Goal: Task Accomplishment & Management: Complete application form

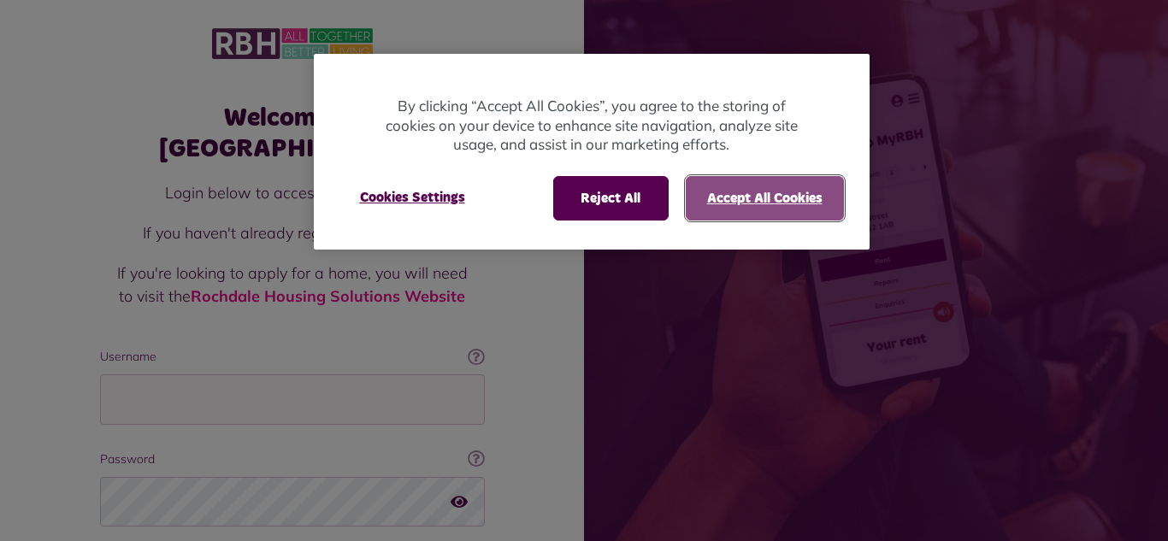
click at [762, 202] on button "Accept All Cookies" at bounding box center [765, 198] width 158 height 44
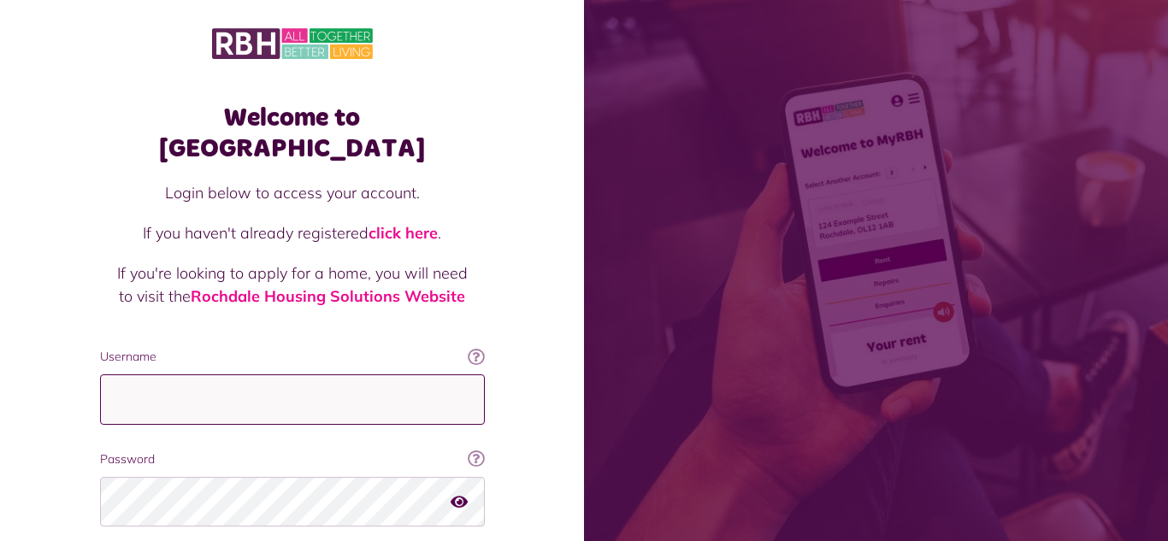
click at [125, 376] on input "Username" at bounding box center [292, 400] width 385 height 50
type input "*"
type input "**********"
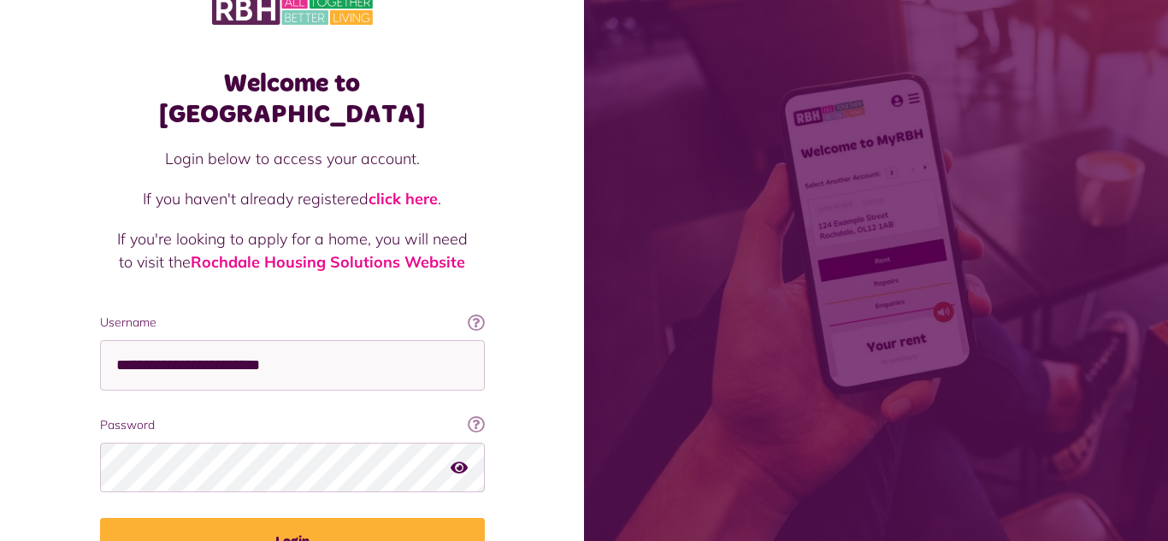
scroll to position [68, 0]
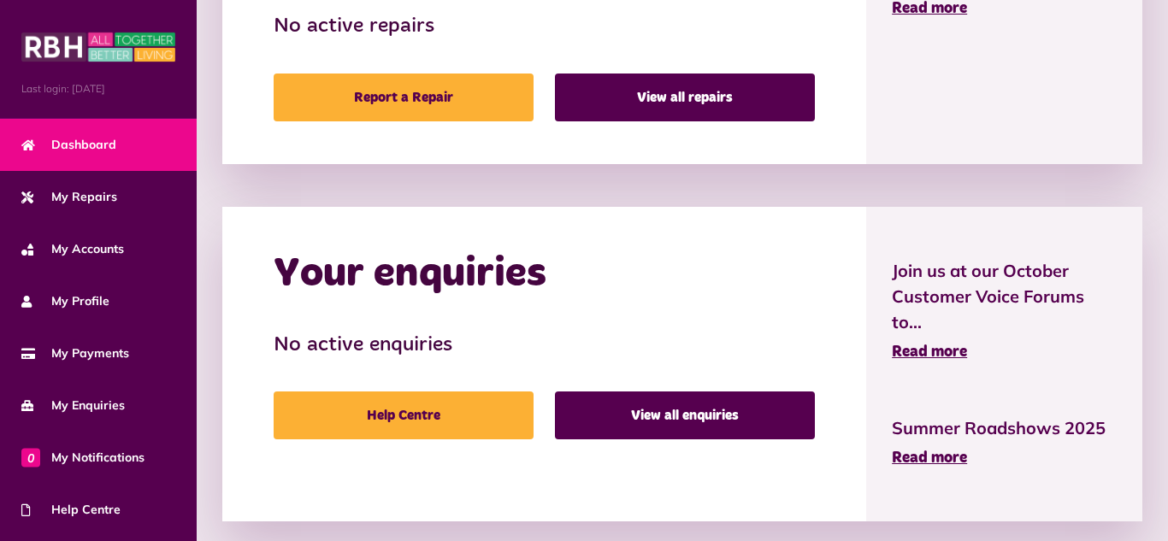
scroll to position [928, 0]
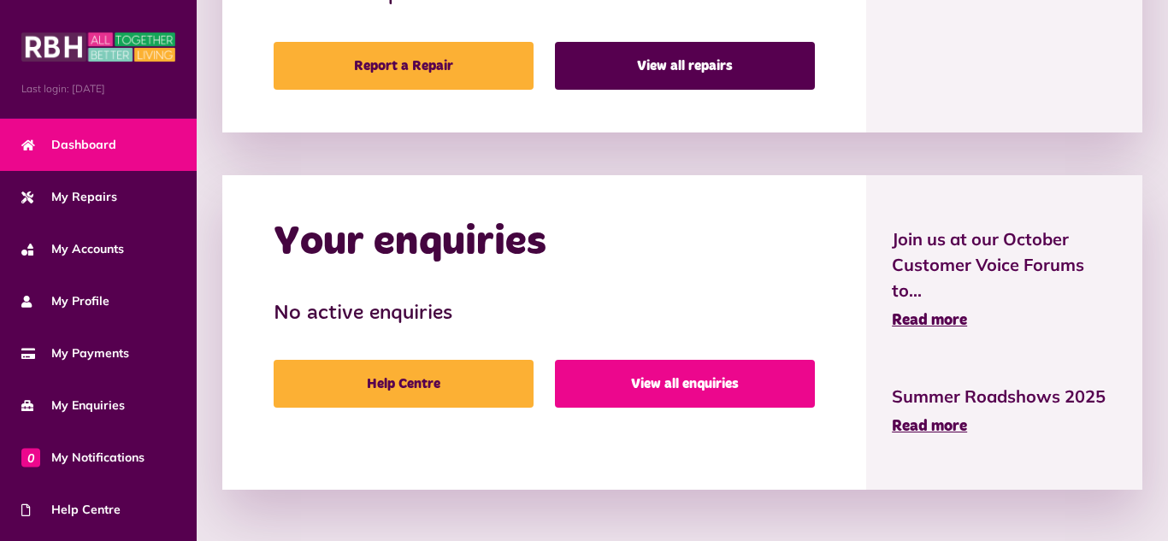
click at [702, 382] on link "View all enquiries" at bounding box center [685, 384] width 260 height 48
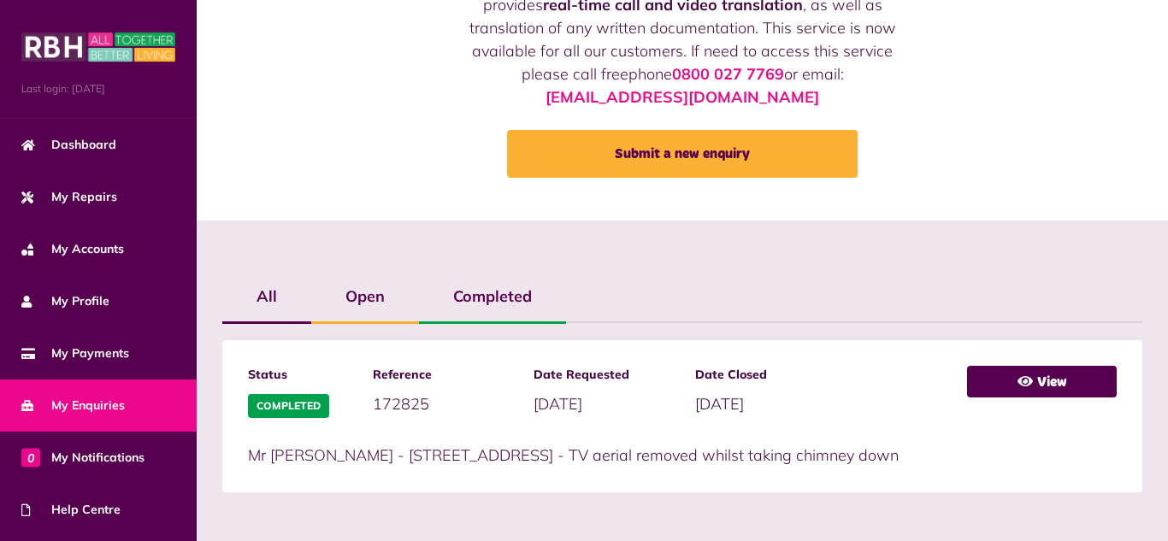
scroll to position [169, 0]
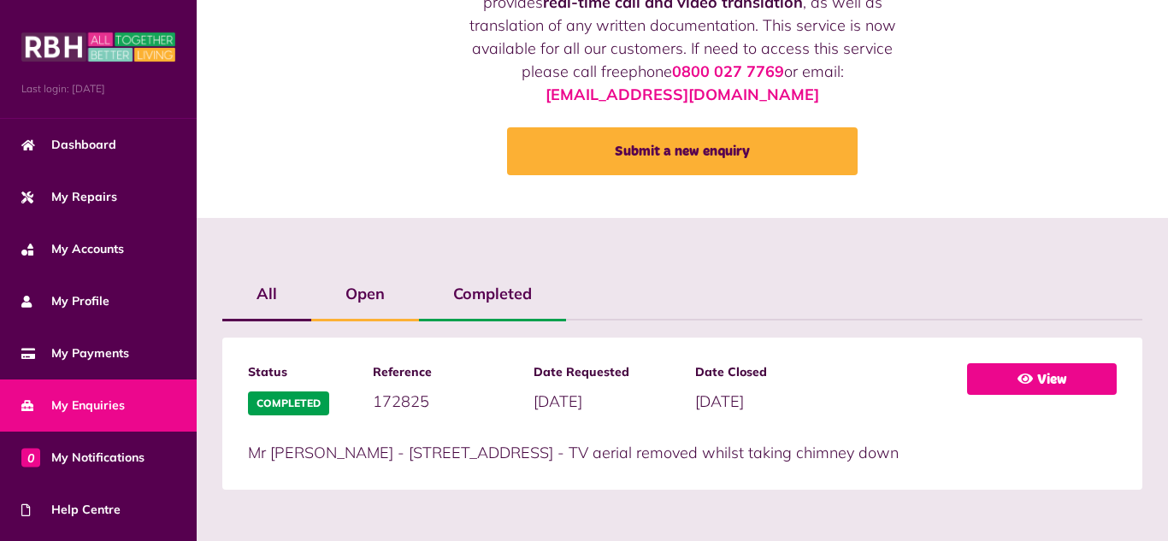
click at [1056, 377] on link "View" at bounding box center [1042, 380] width 150 height 32
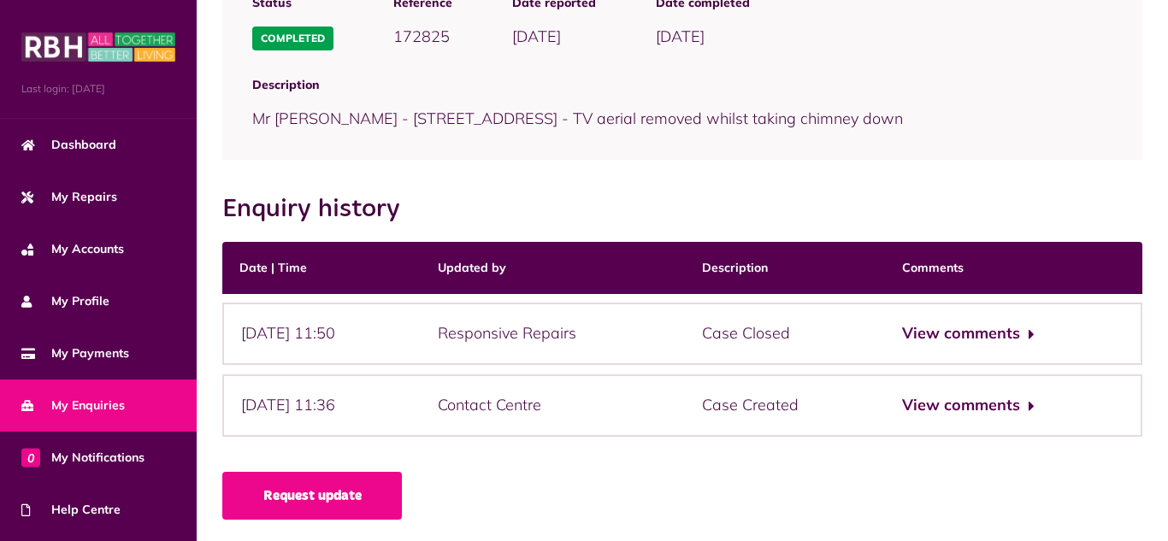
scroll to position [210, 0]
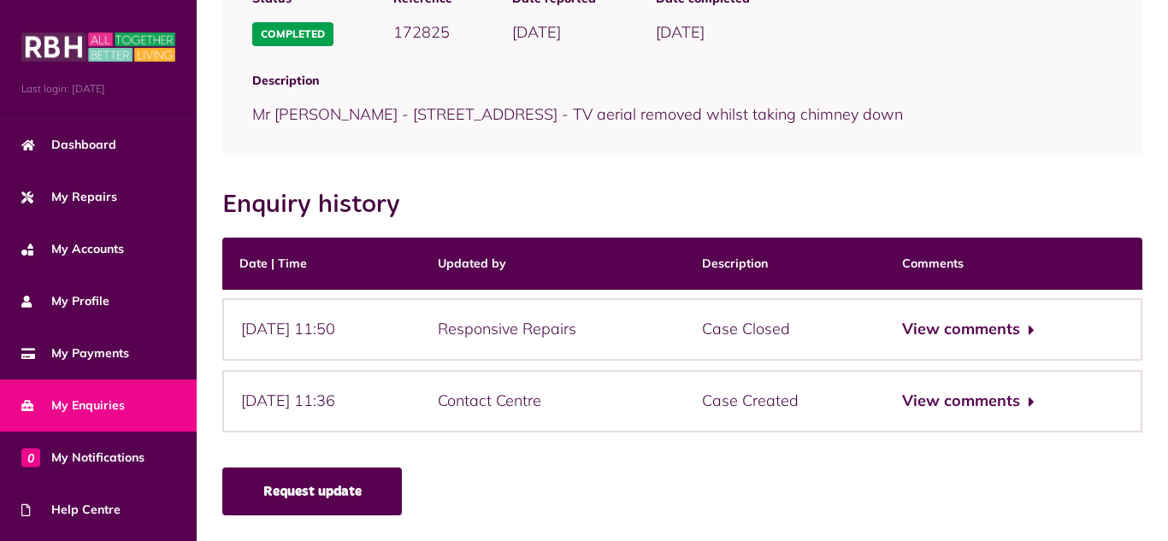
click at [317, 492] on link "Request update" at bounding box center [312, 492] width 180 height 48
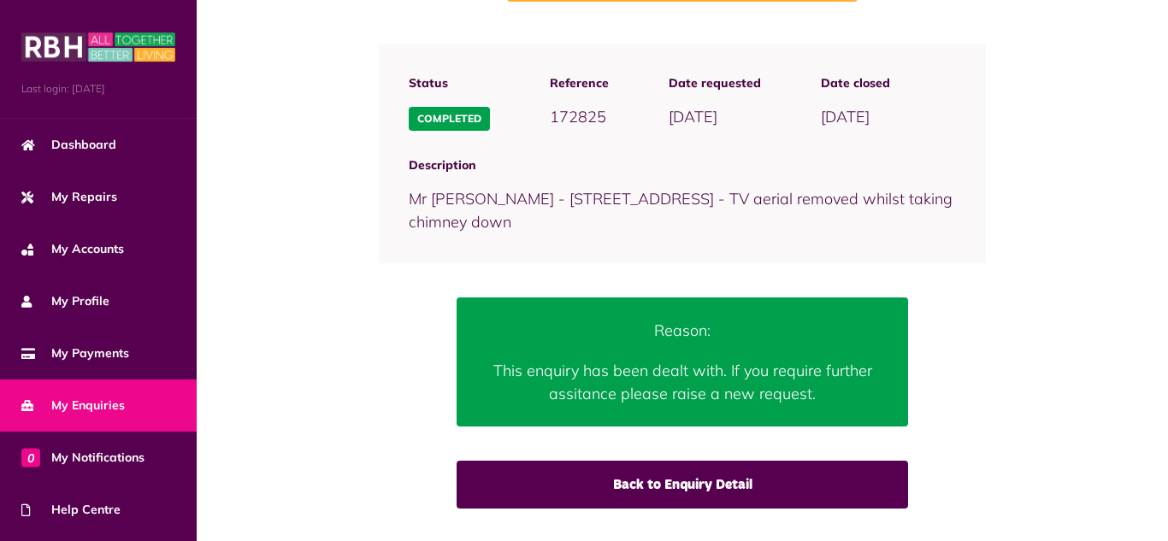
scroll to position [162, 0]
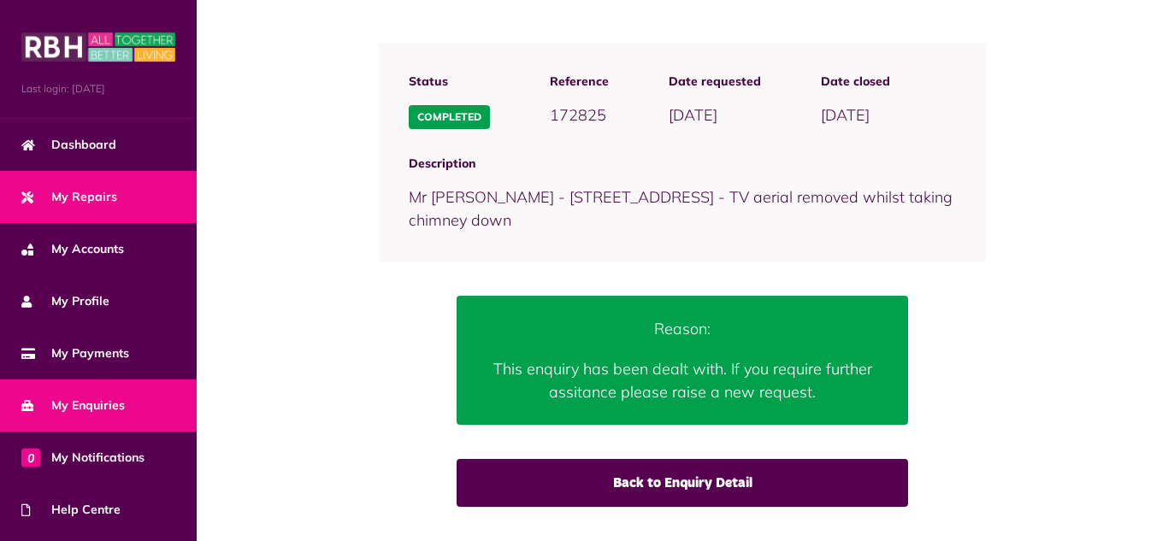
click at [94, 195] on span "My Repairs" at bounding box center [69, 197] width 96 height 18
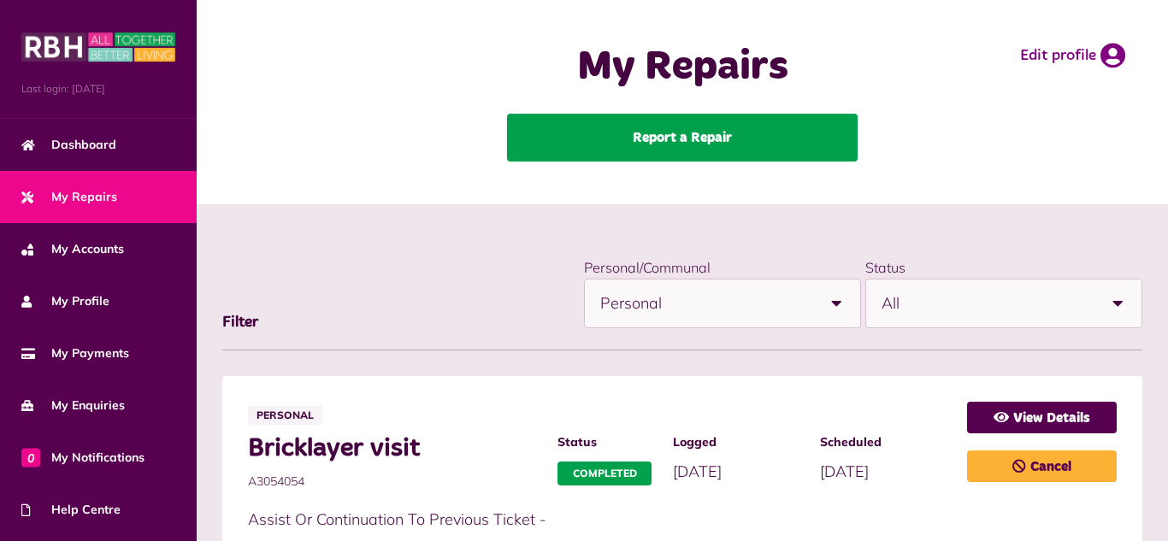
click at [686, 133] on link "Report a Repair" at bounding box center [682, 138] width 351 height 48
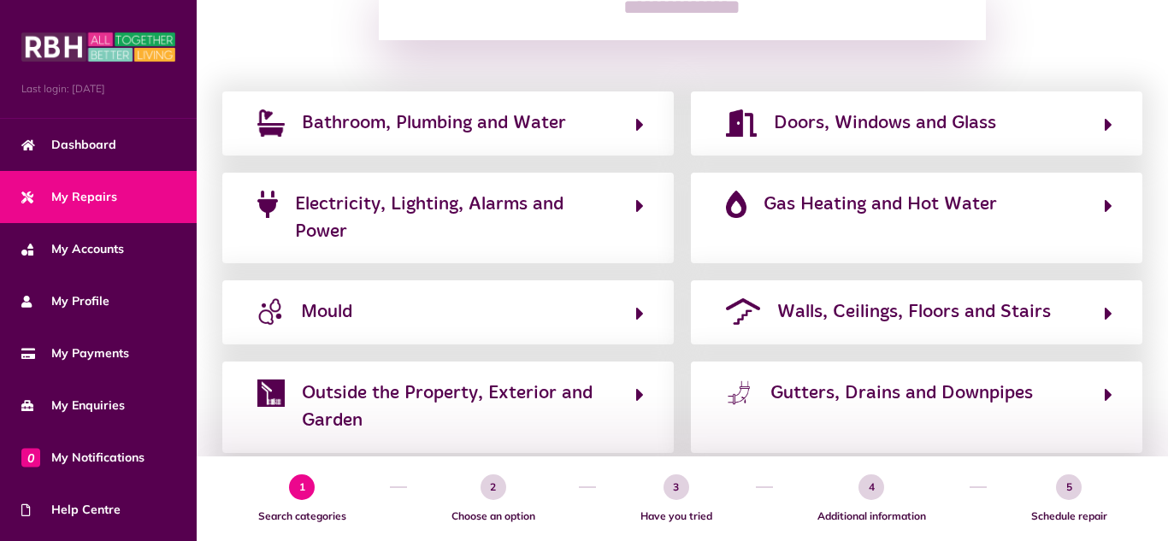
scroll to position [308, 0]
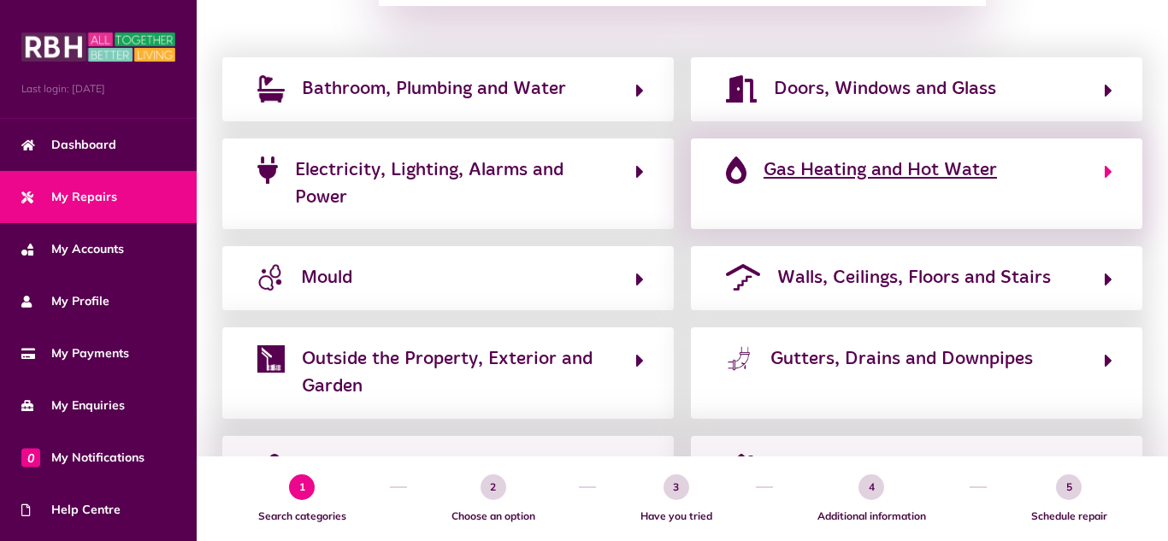
click at [937, 168] on span "Gas Heating and Hot Water" at bounding box center [881, 170] width 234 height 27
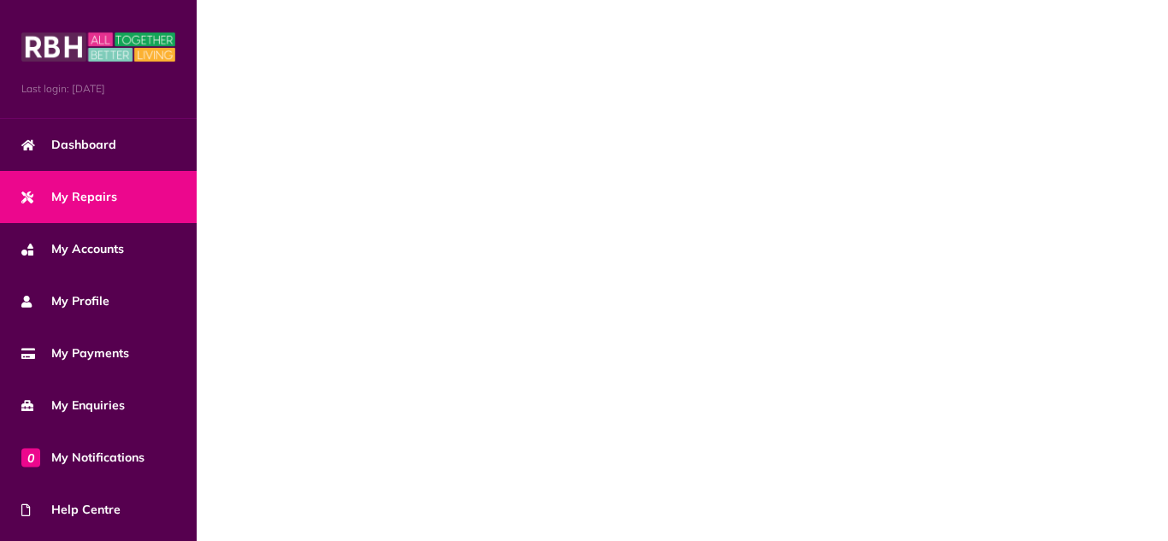
scroll to position [0, 0]
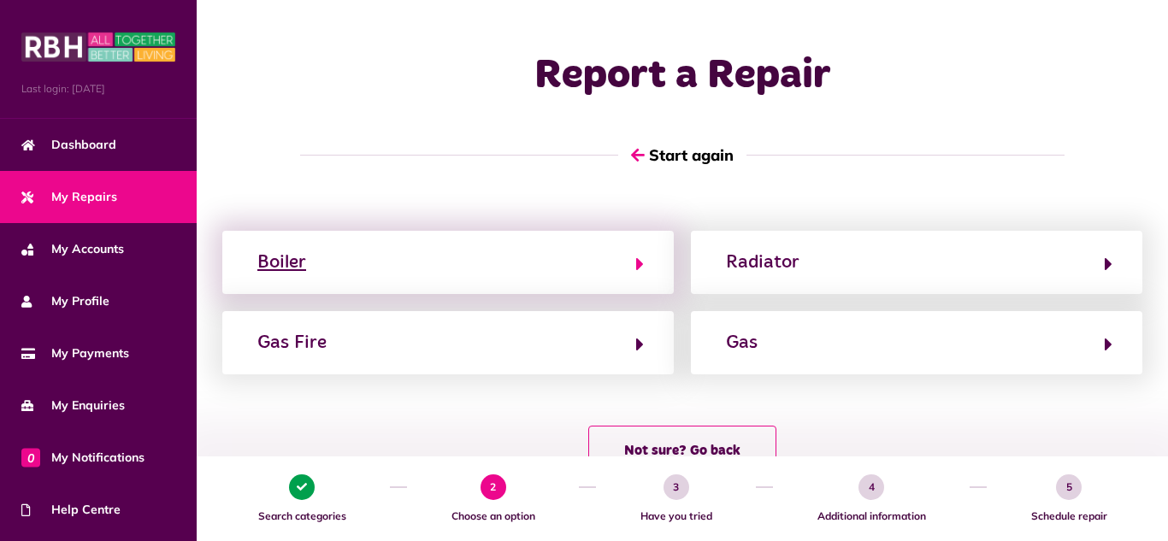
click at [637, 262] on icon "button" at bounding box center [640, 264] width 8 height 21
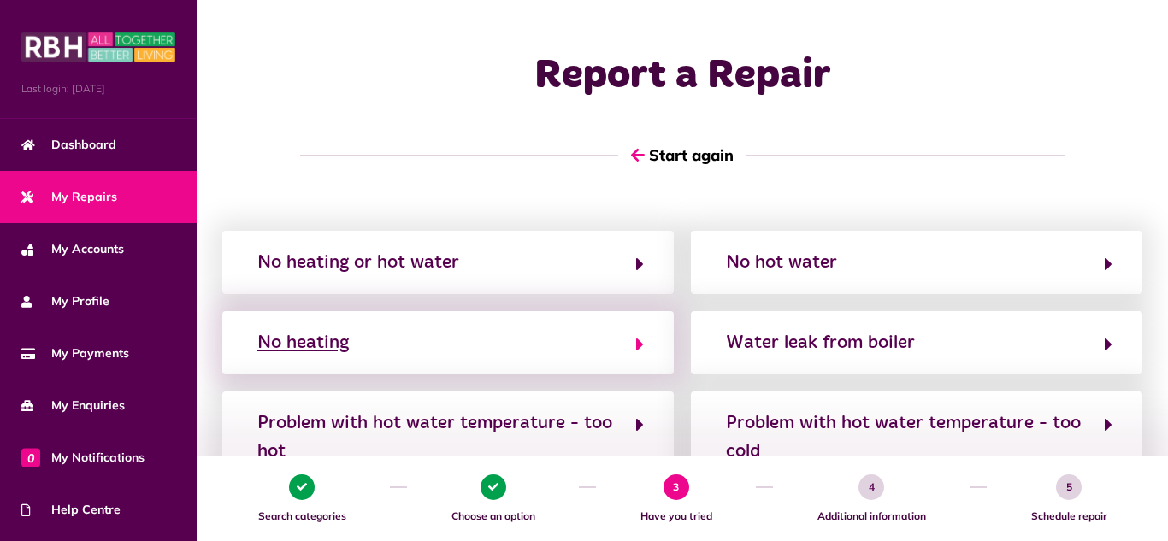
click at [638, 341] on icon "button" at bounding box center [640, 344] width 8 height 21
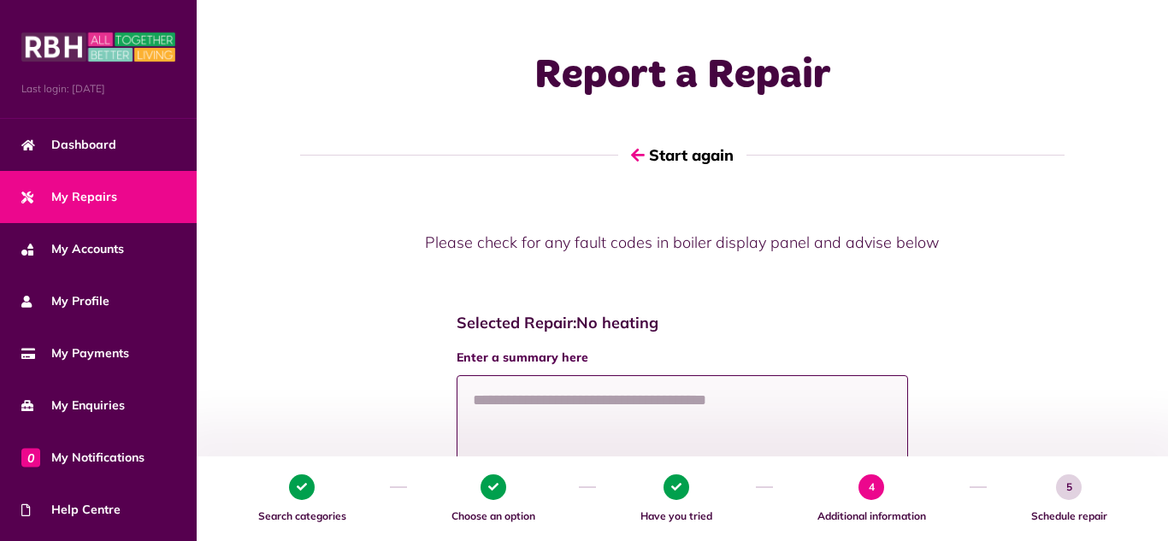
click at [506, 401] on textarea at bounding box center [683, 440] width 452 height 128
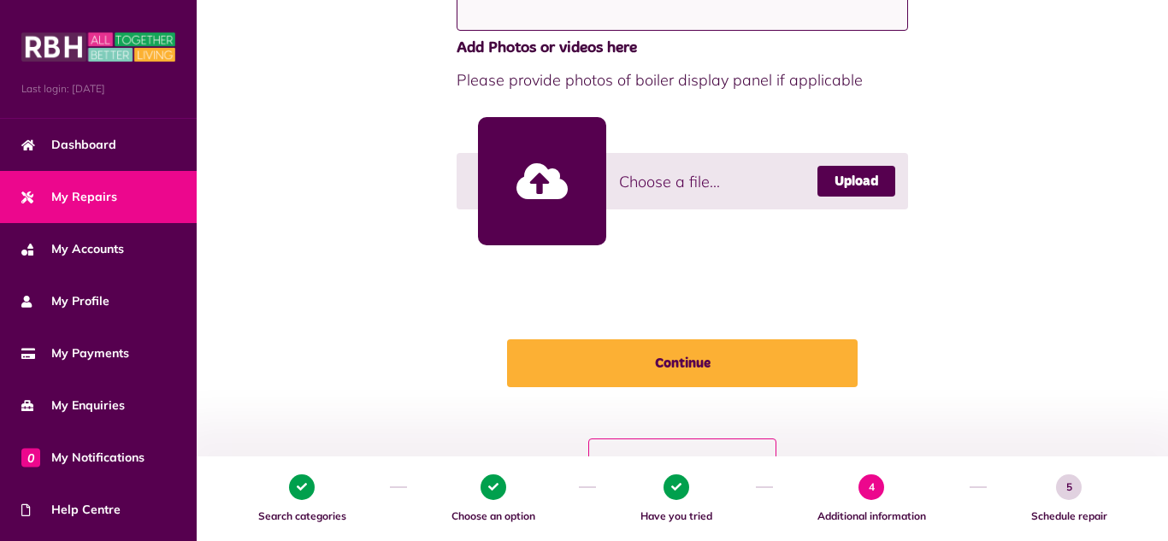
scroll to position [390, 0]
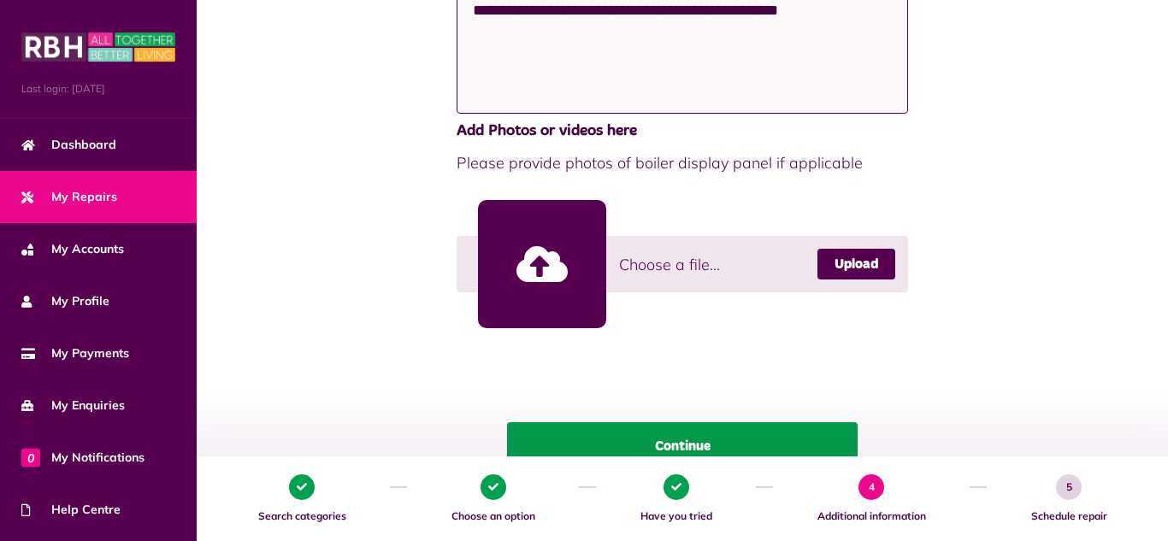
type textarea "**********"
click at [687, 436] on button "Continue" at bounding box center [682, 447] width 351 height 48
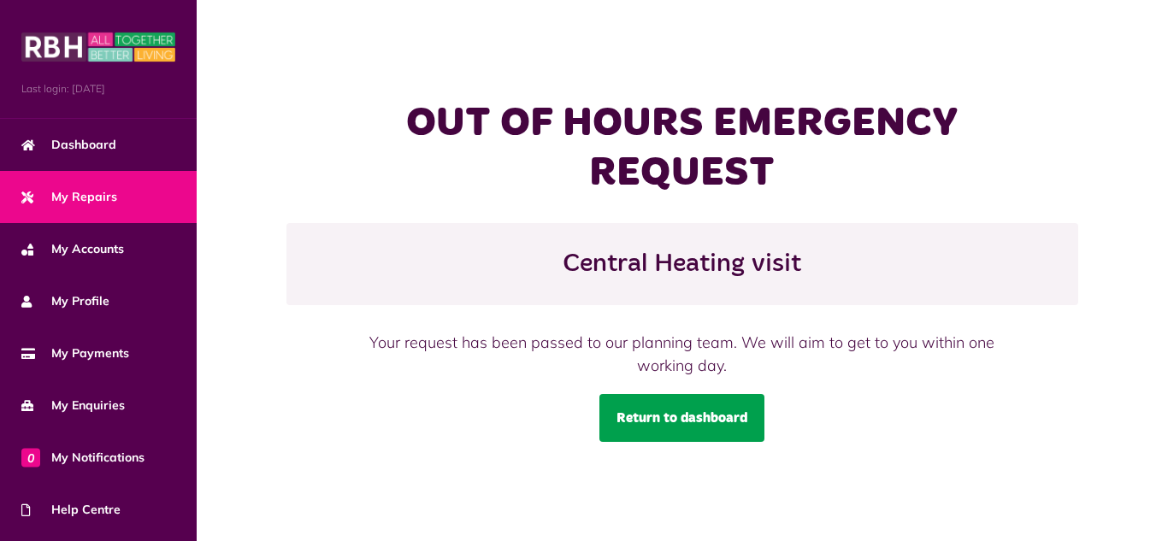
click at [697, 412] on link "Return to dashboard" at bounding box center [682, 418] width 165 height 48
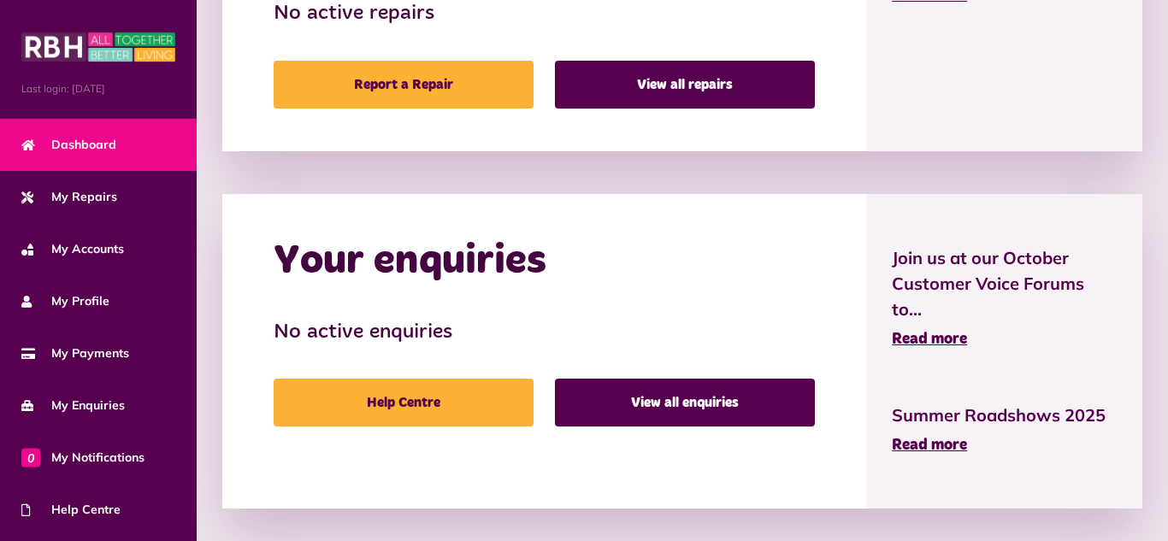
scroll to position [928, 0]
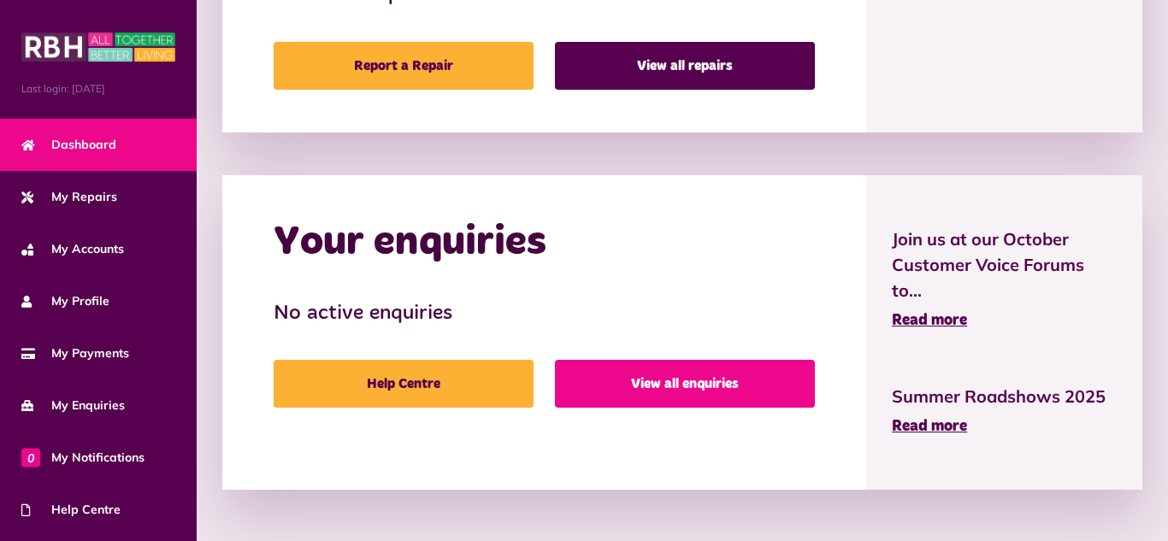
click at [691, 378] on link "View all enquiries" at bounding box center [685, 384] width 260 height 48
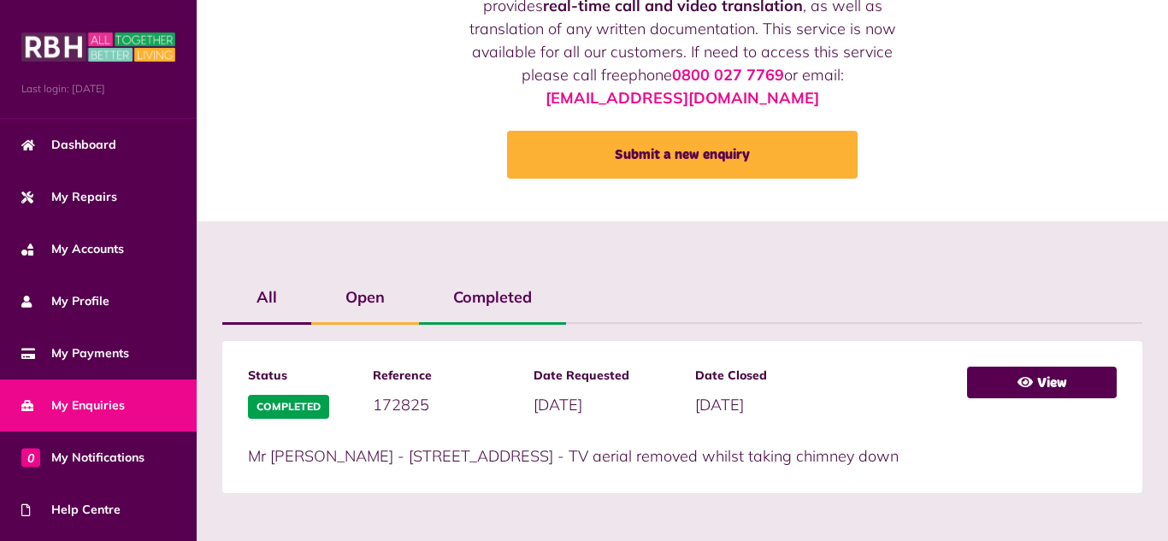
scroll to position [169, 0]
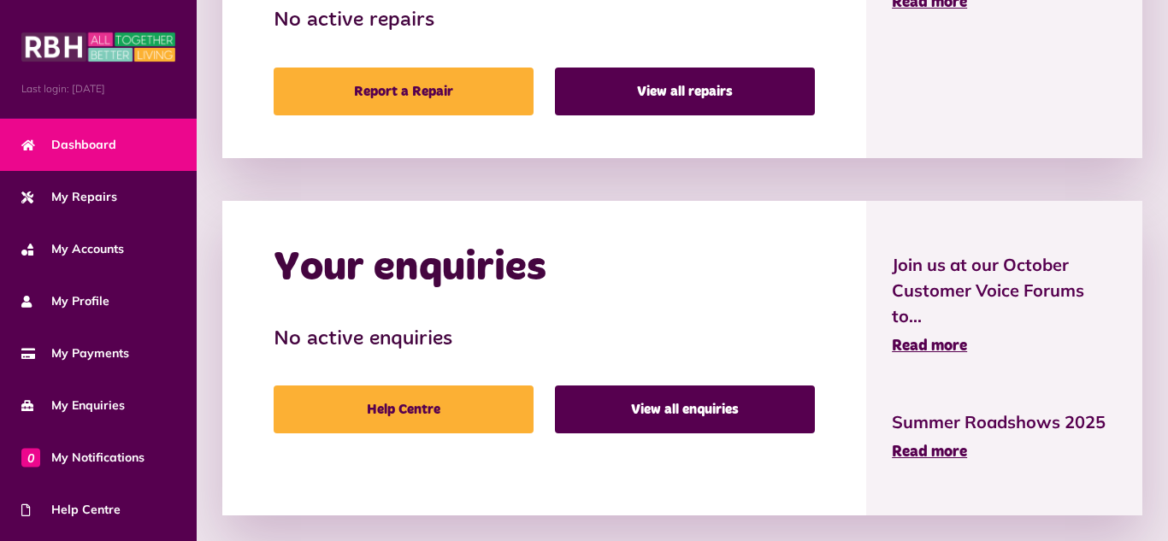
scroll to position [928, 0]
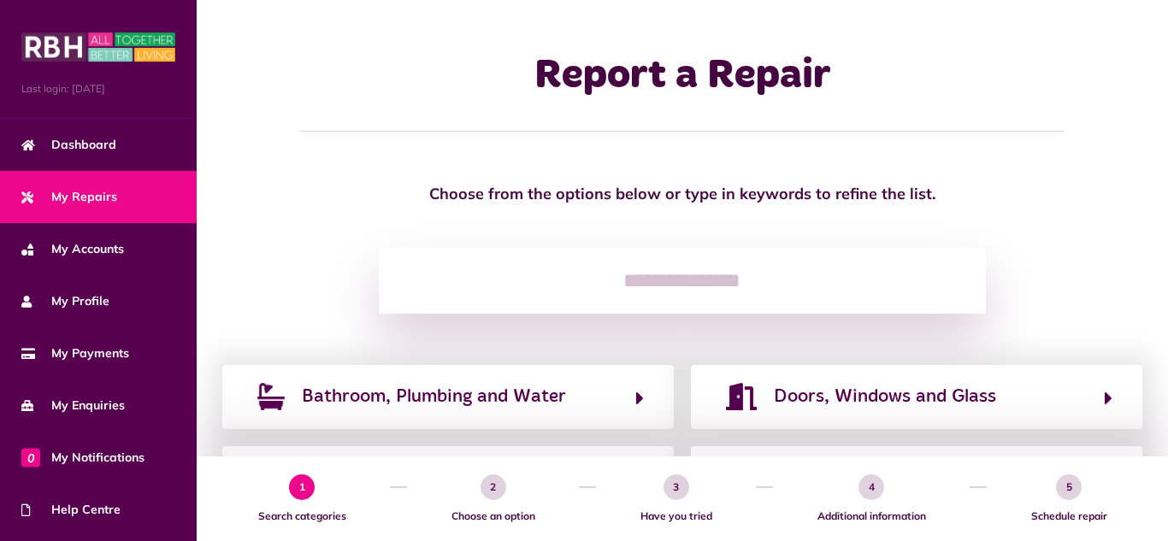
scroll to position [390, 0]
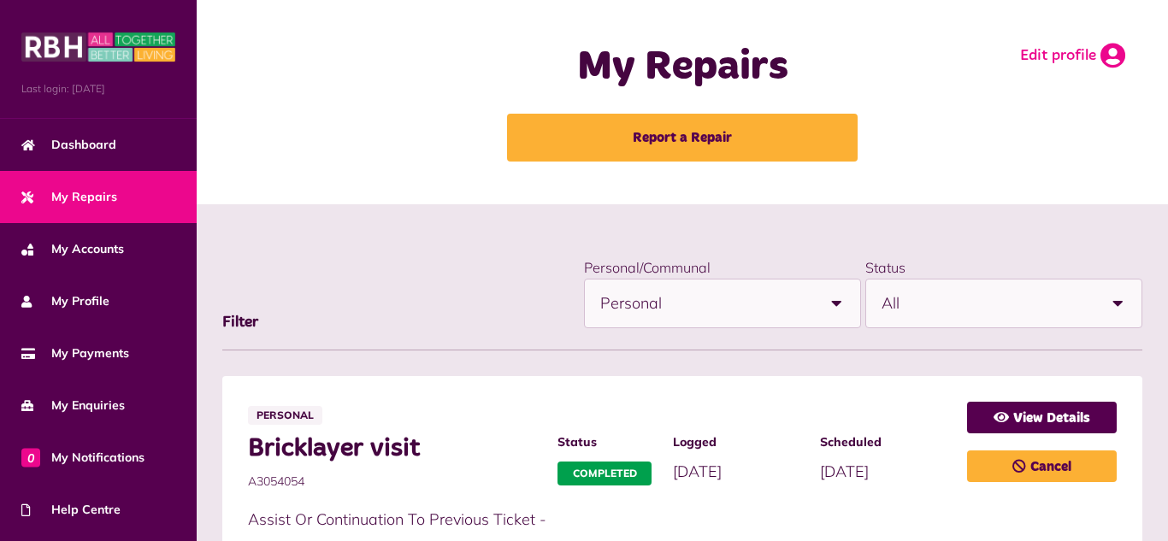
click at [1110, 56] on icon at bounding box center [1113, 56] width 25 height 26
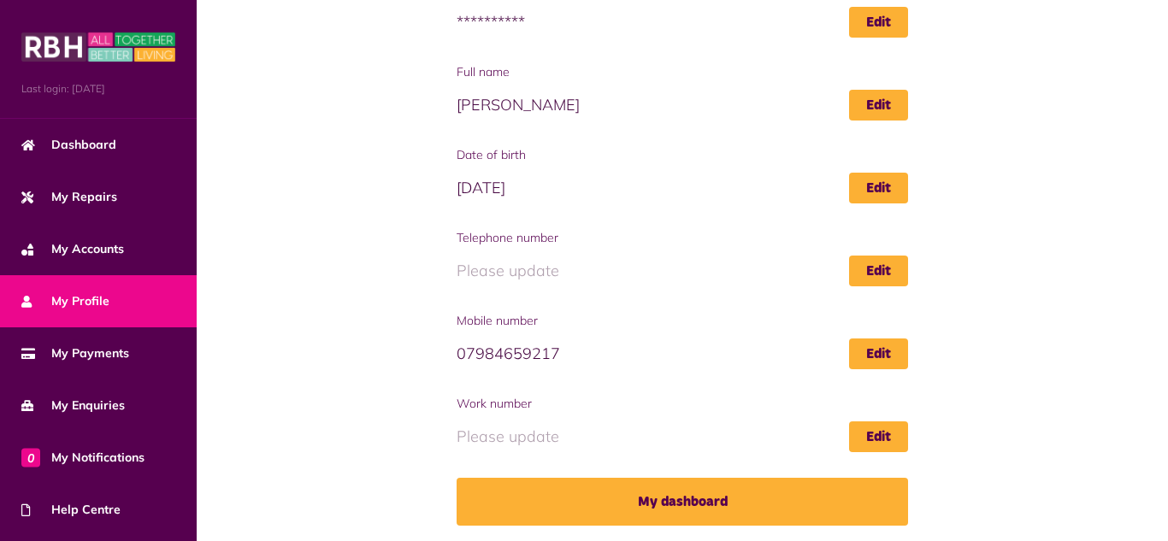
scroll to position [275, 0]
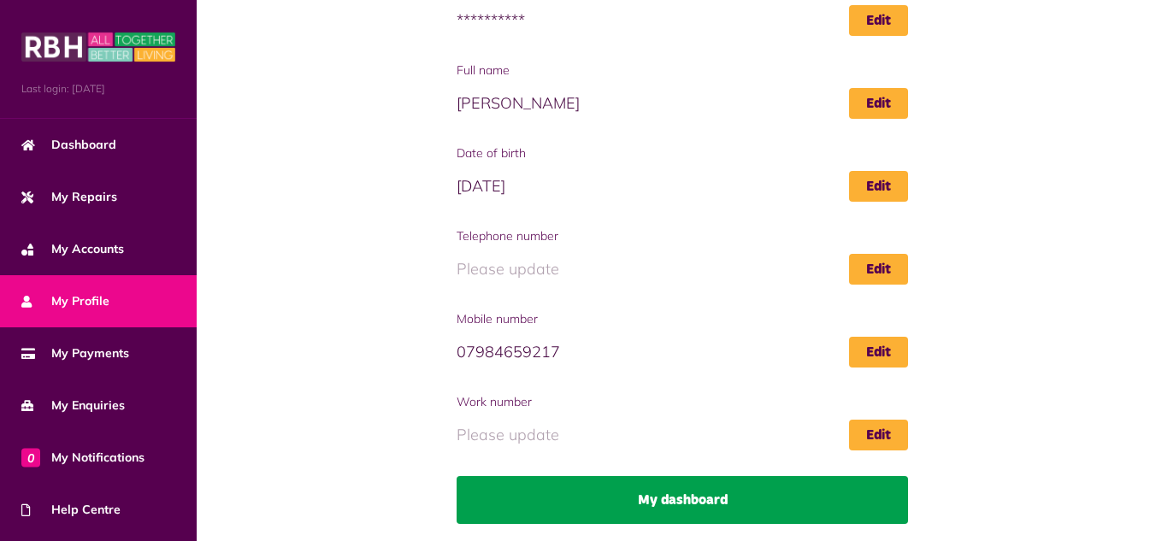
click at [688, 490] on link "My dashboard" at bounding box center [683, 500] width 452 height 48
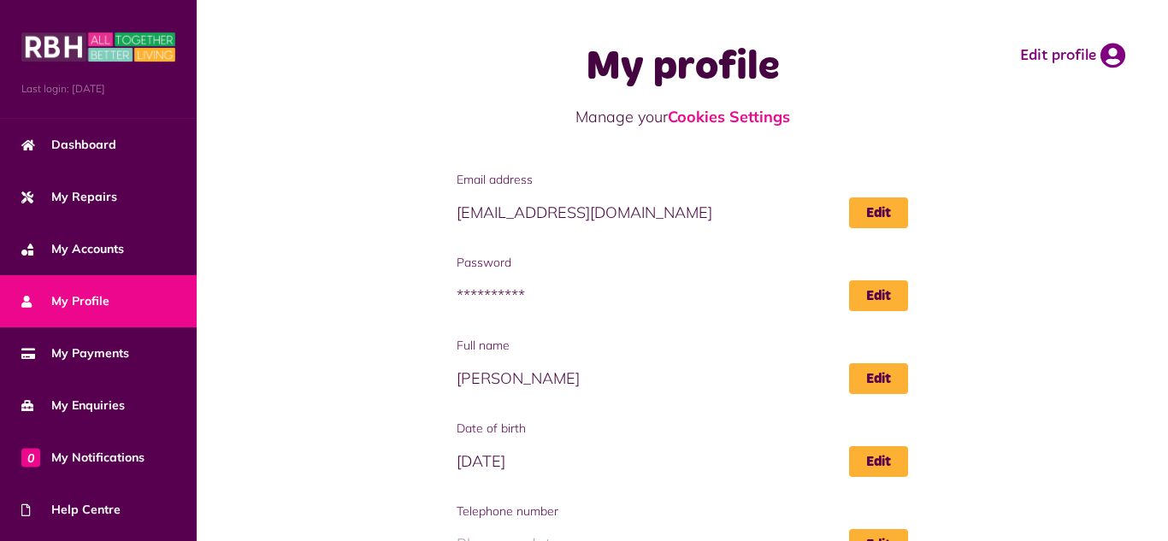
scroll to position [275, 0]
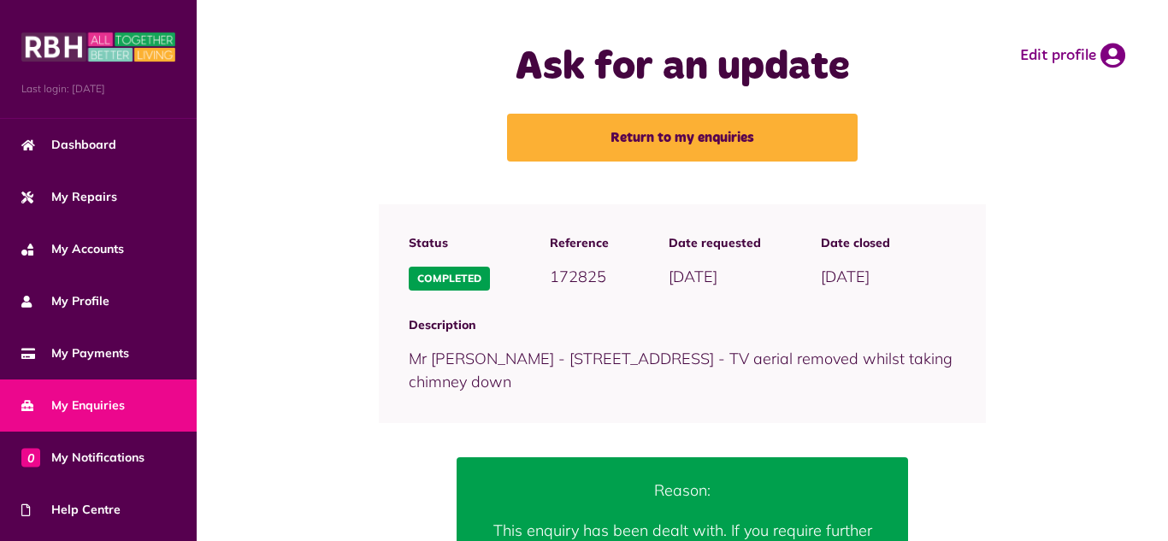
scroll to position [162, 0]
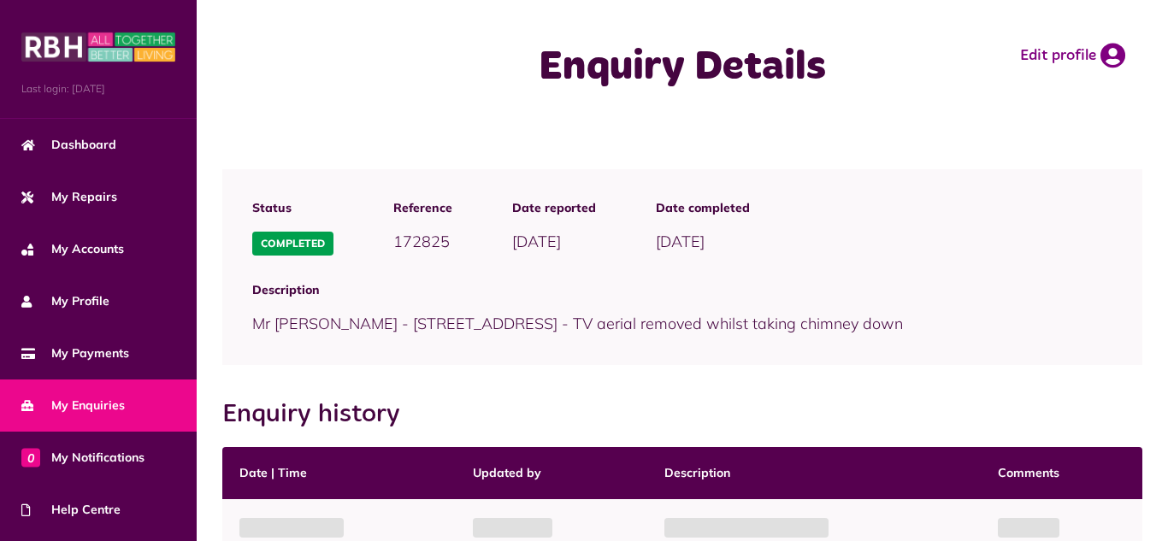
scroll to position [209, 0]
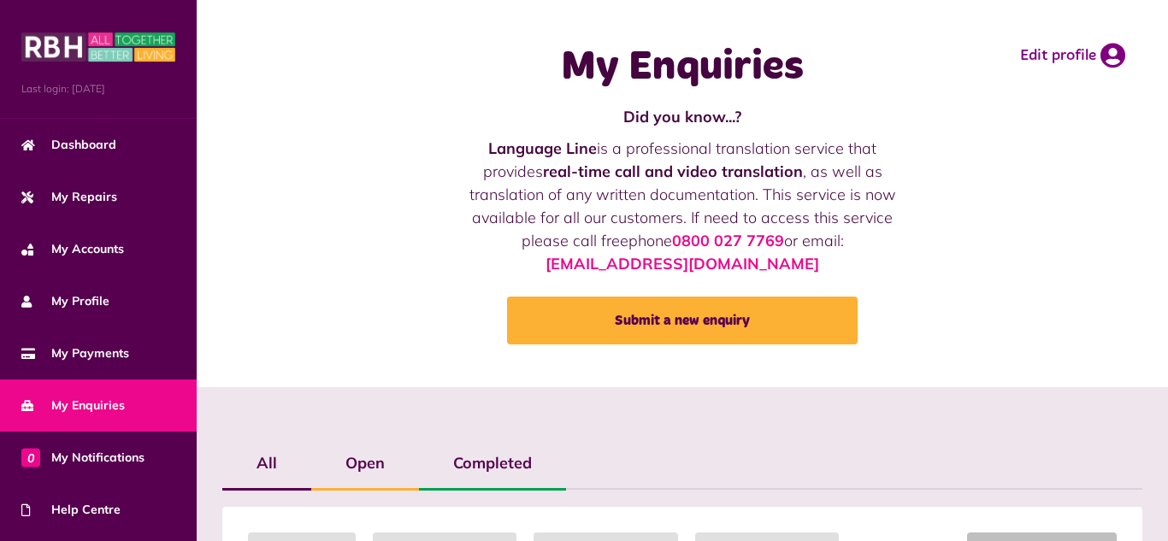
scroll to position [168, 0]
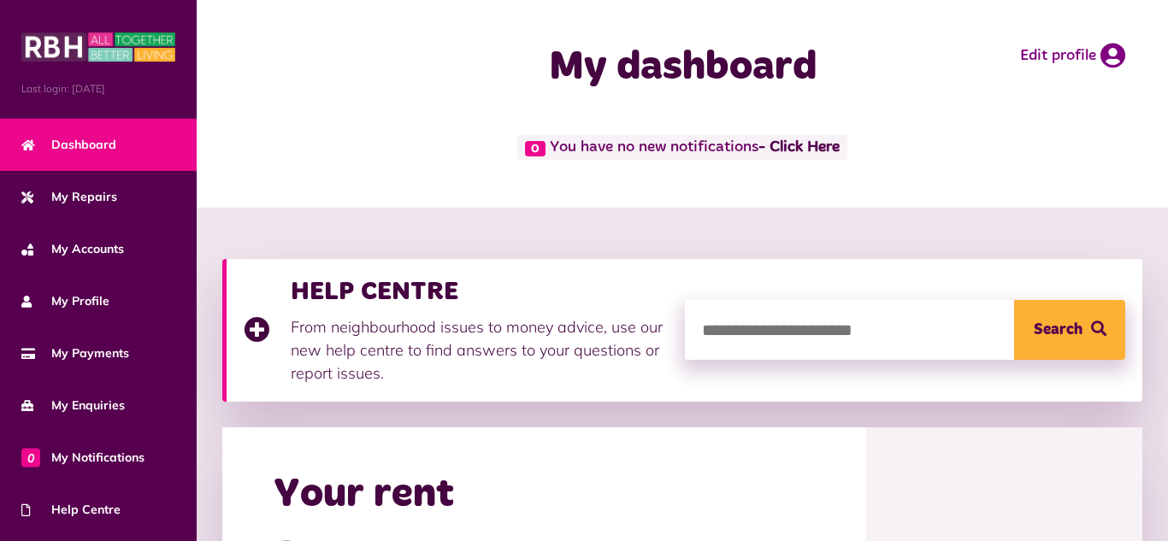
scroll to position [529, 0]
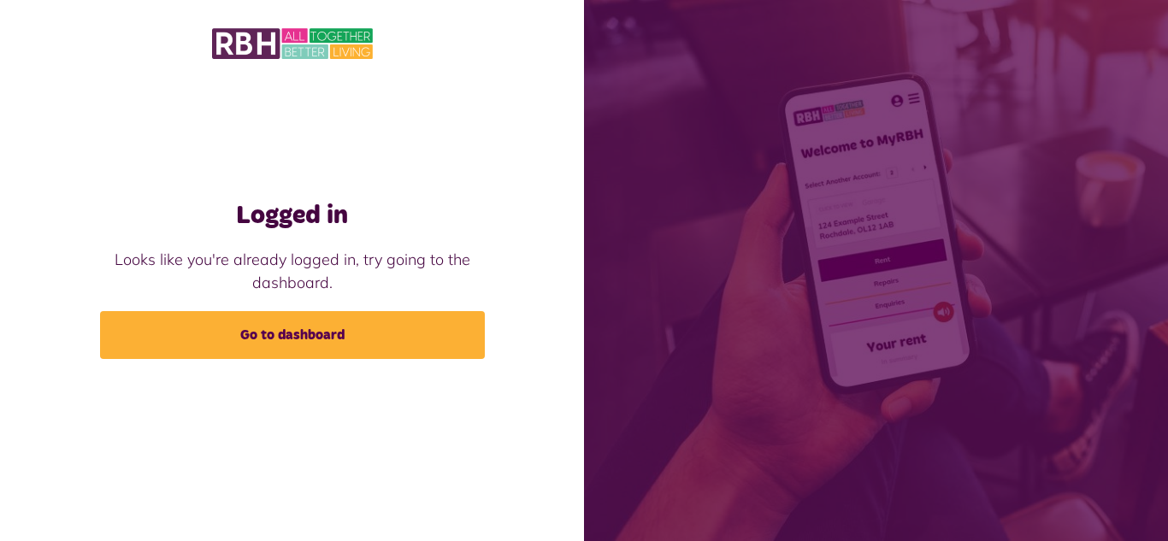
click at [291, 322] on link "Go to dashboard" at bounding box center [292, 335] width 385 height 48
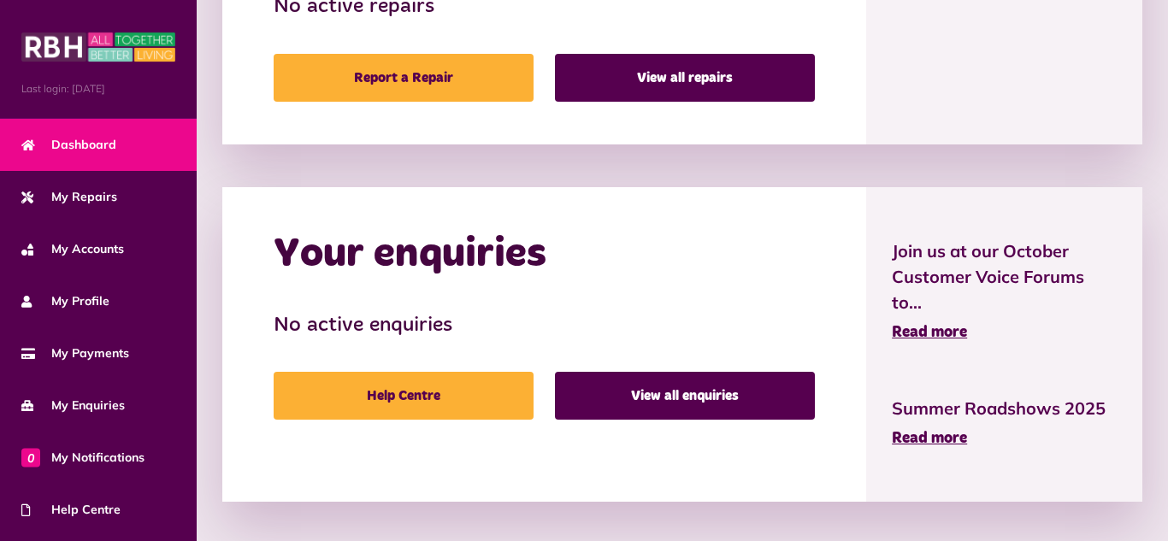
scroll to position [928, 0]
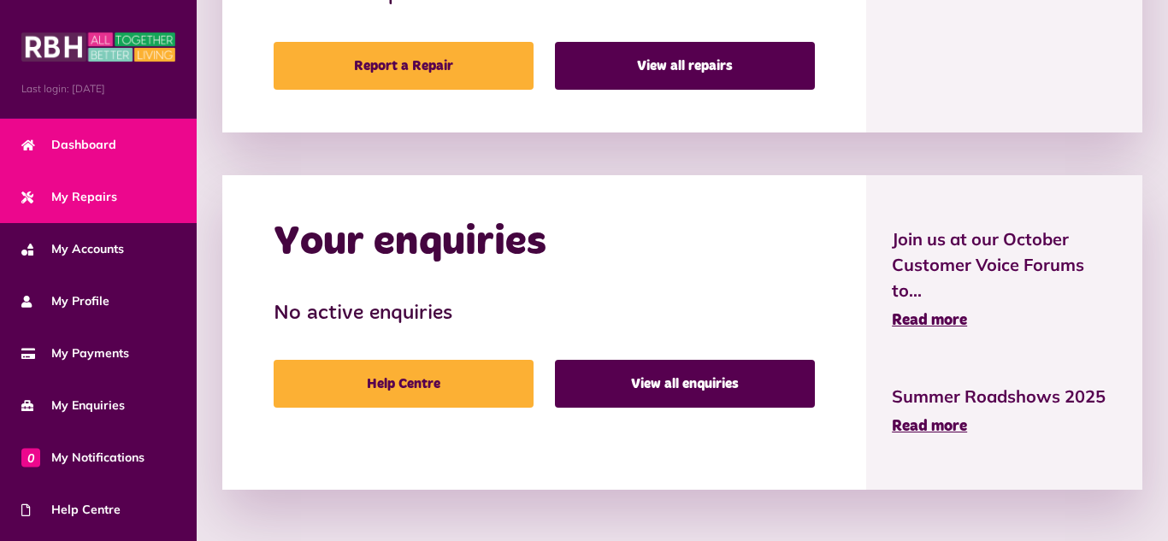
click at [105, 192] on span "My Repairs" at bounding box center [69, 197] width 96 height 18
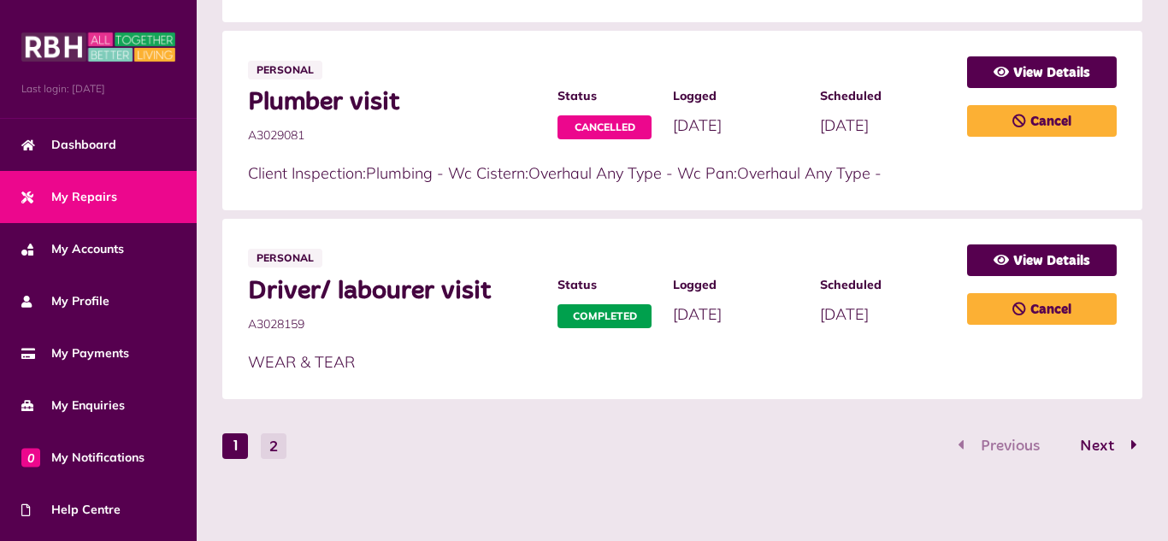
scroll to position [1127, 0]
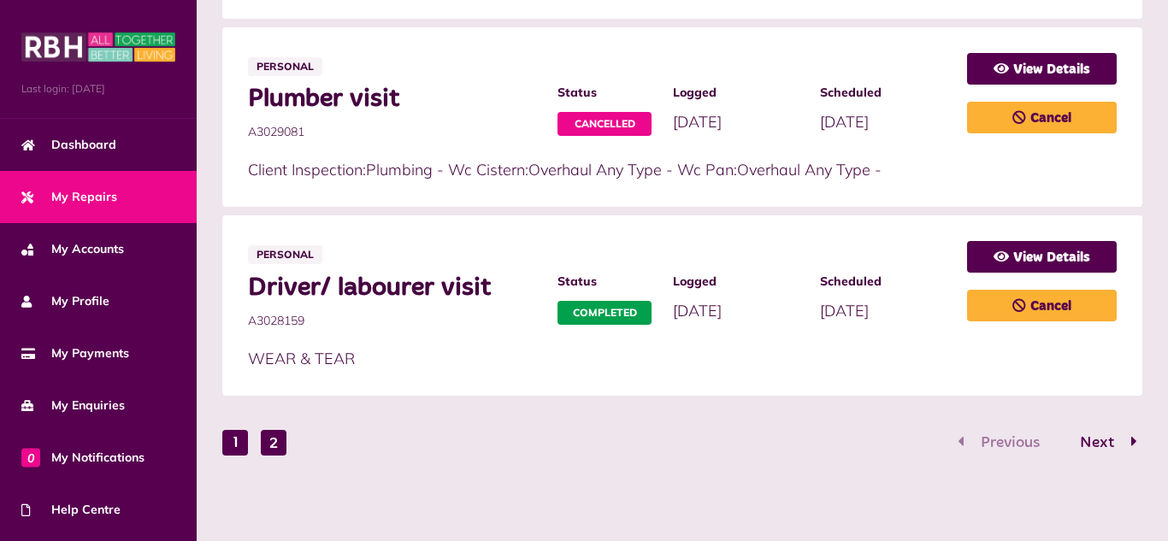
click at [278, 436] on button "2" at bounding box center [274, 443] width 26 height 26
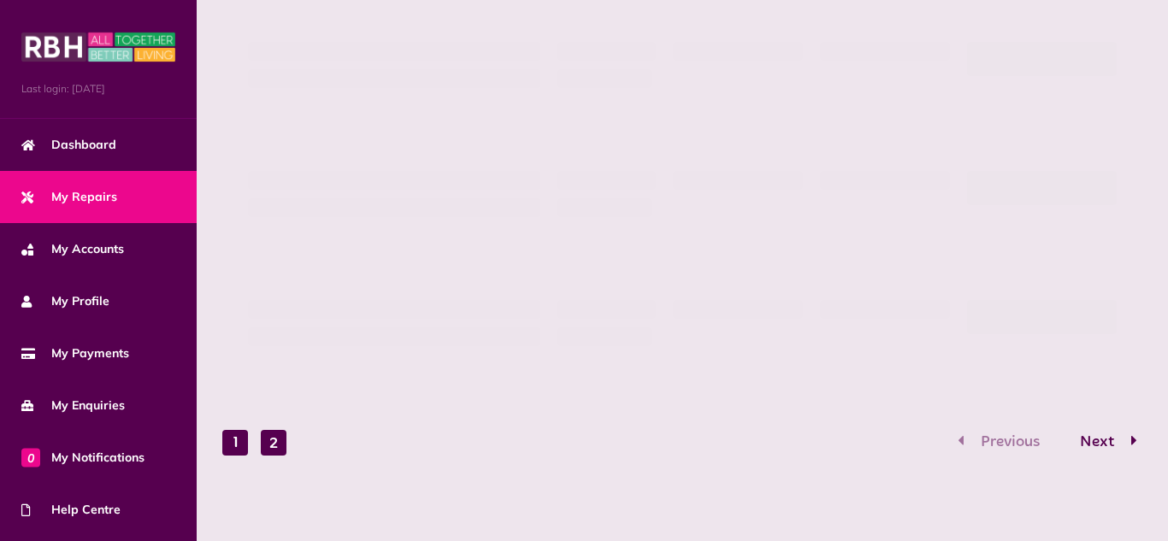
scroll to position [747, 0]
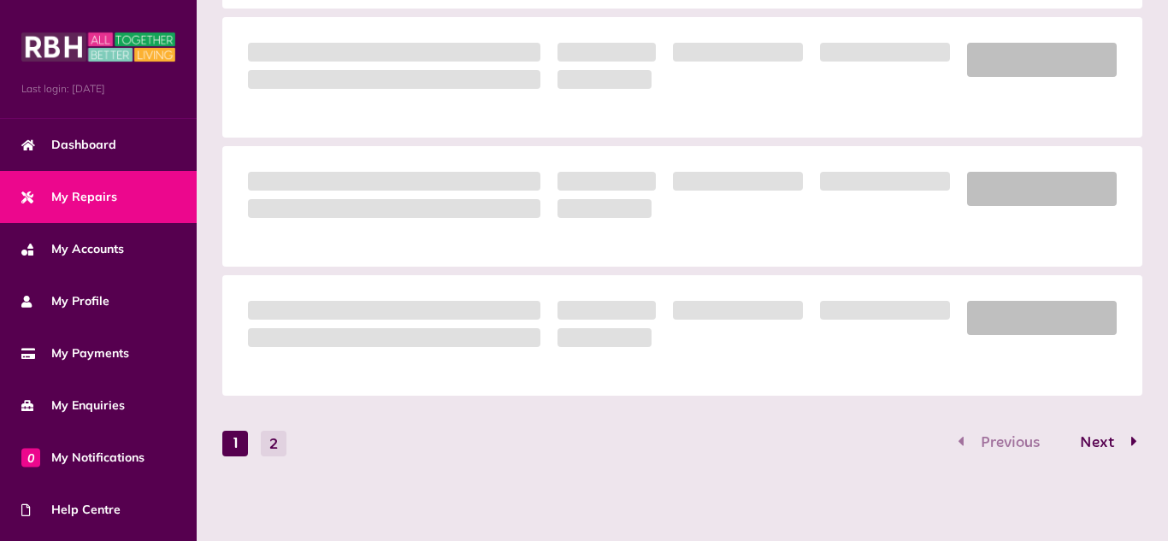
click at [268, 488] on div "**********" at bounding box center [683, 0] width 938 height 982
click at [275, 447] on div "**********" at bounding box center [683, 0] width 938 height 982
click at [1133, 440] on div "**********" at bounding box center [683, 0] width 938 height 982
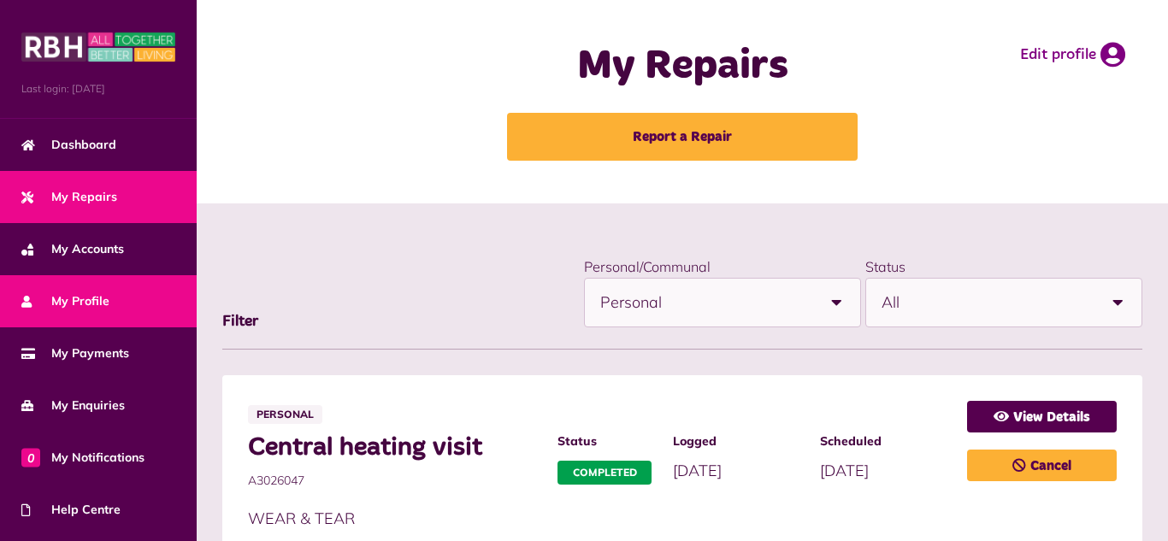
scroll to position [0, 0]
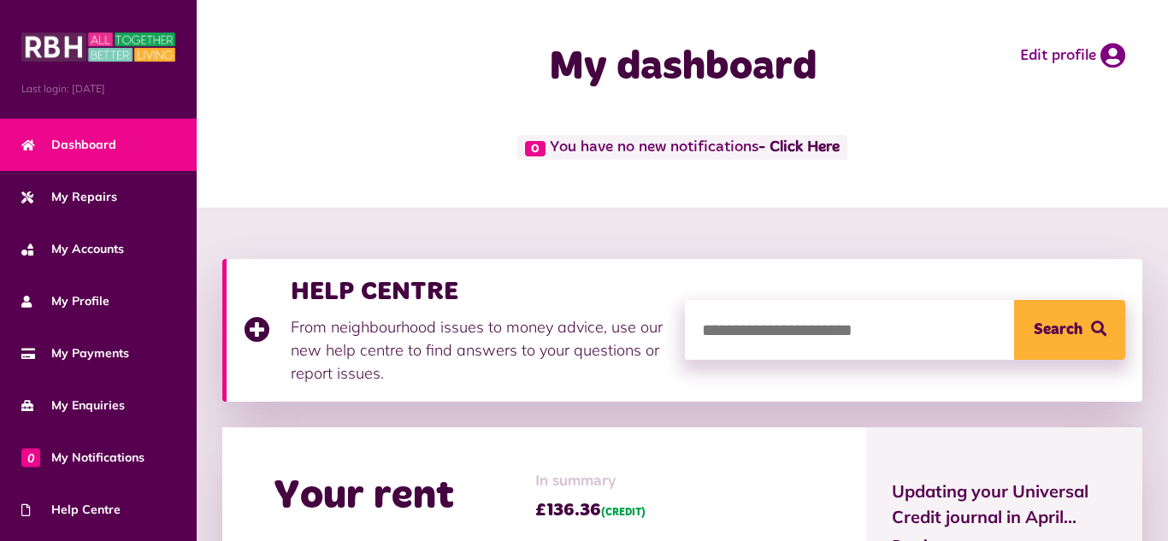
scroll to position [529, 0]
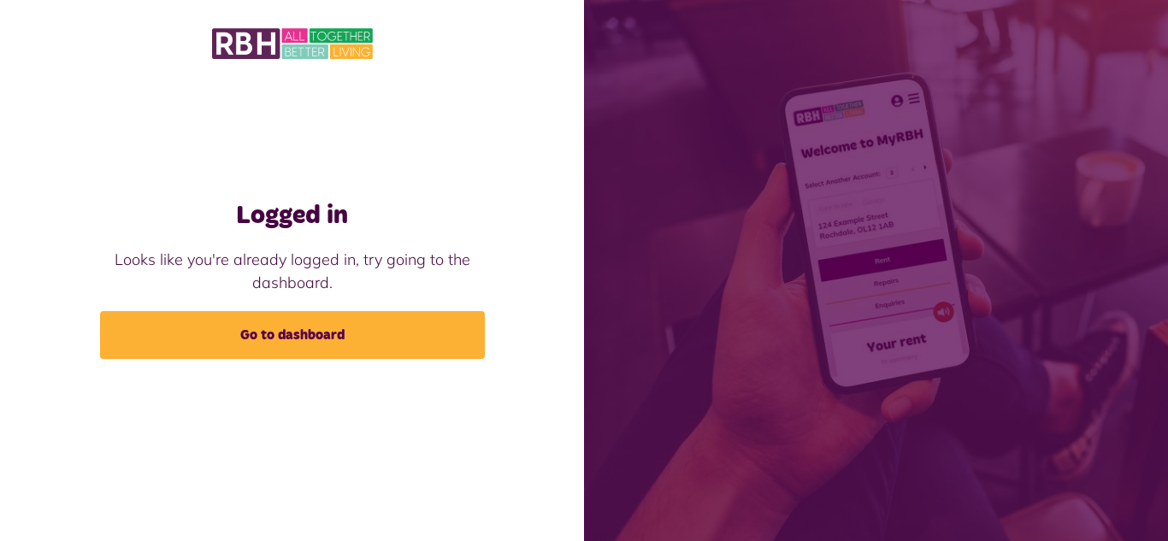
click at [21, 24] on div at bounding box center [292, 43] width 584 height 87
click at [545, 26] on div at bounding box center [292, 44] width 550 height 36
click at [305, 36] on img at bounding box center [292, 44] width 161 height 36
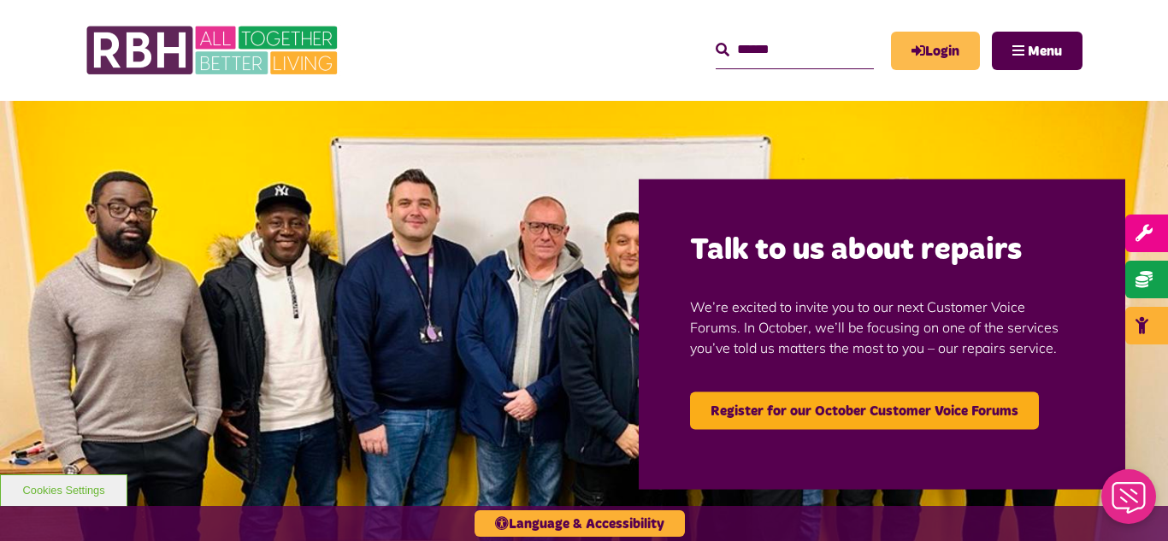
click at [953, 44] on link "Login" at bounding box center [935, 51] width 89 height 38
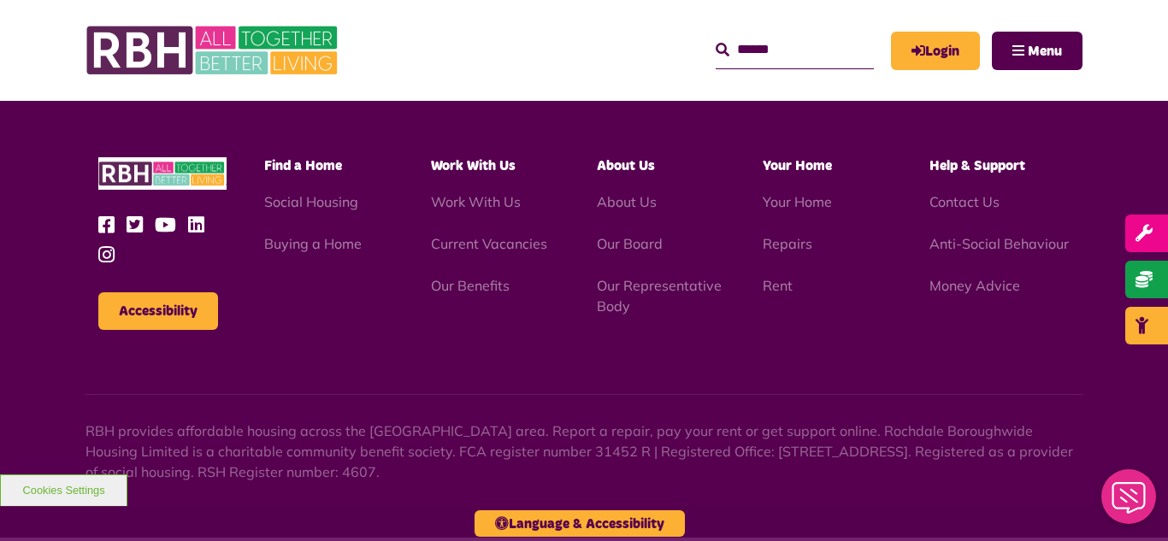
scroll to position [1739, 0]
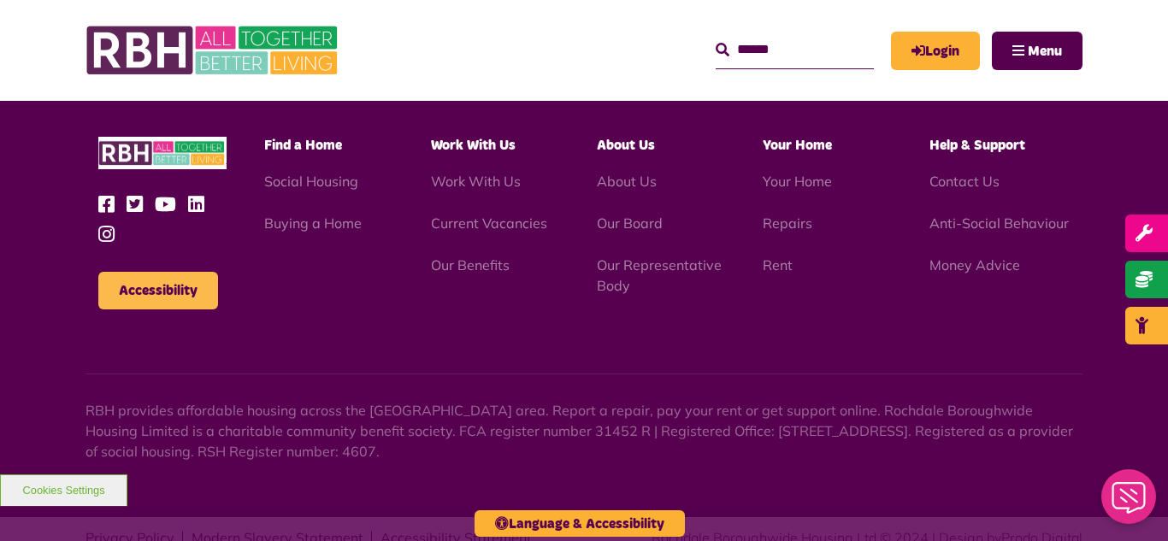
click at [160, 272] on button "Accessibility" at bounding box center [158, 291] width 120 height 38
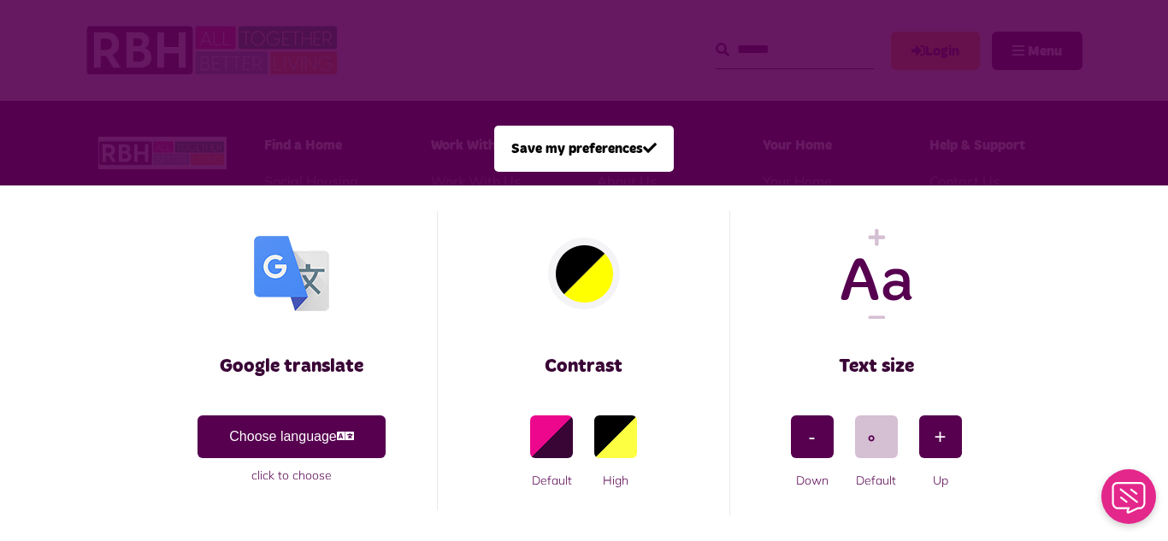
scroll to position [0, 0]
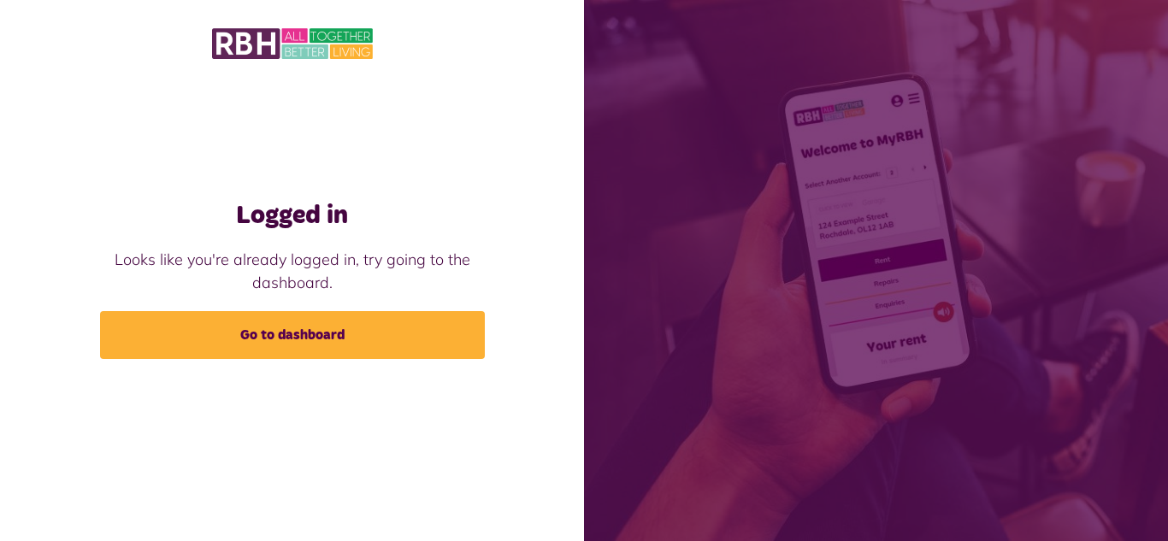
click at [293, 215] on h1 "Logged in" at bounding box center [292, 215] width 385 height 31
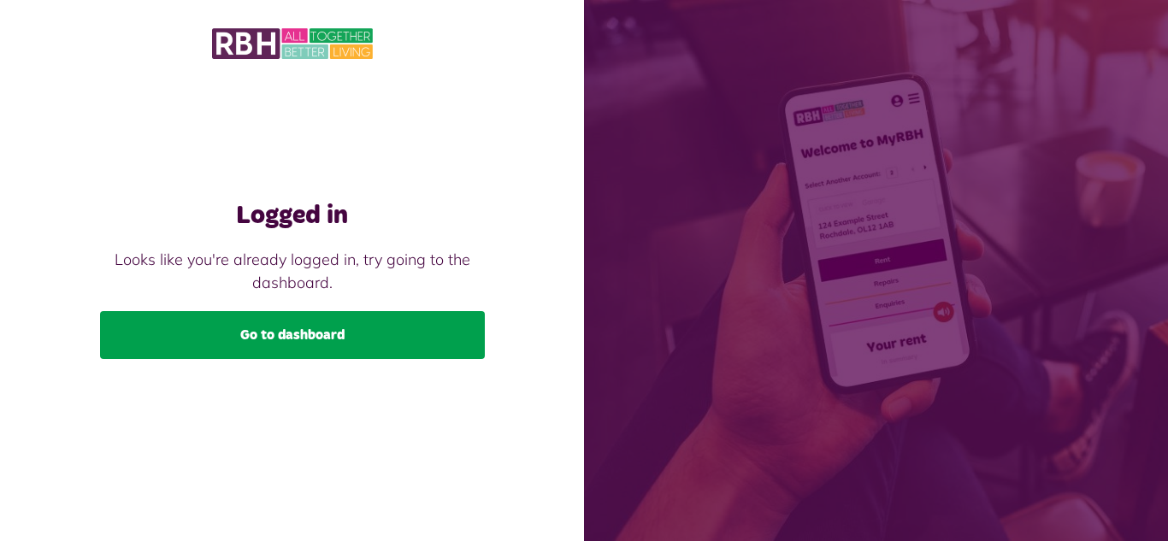
click at [306, 321] on link "Go to dashboard" at bounding box center [292, 335] width 385 height 48
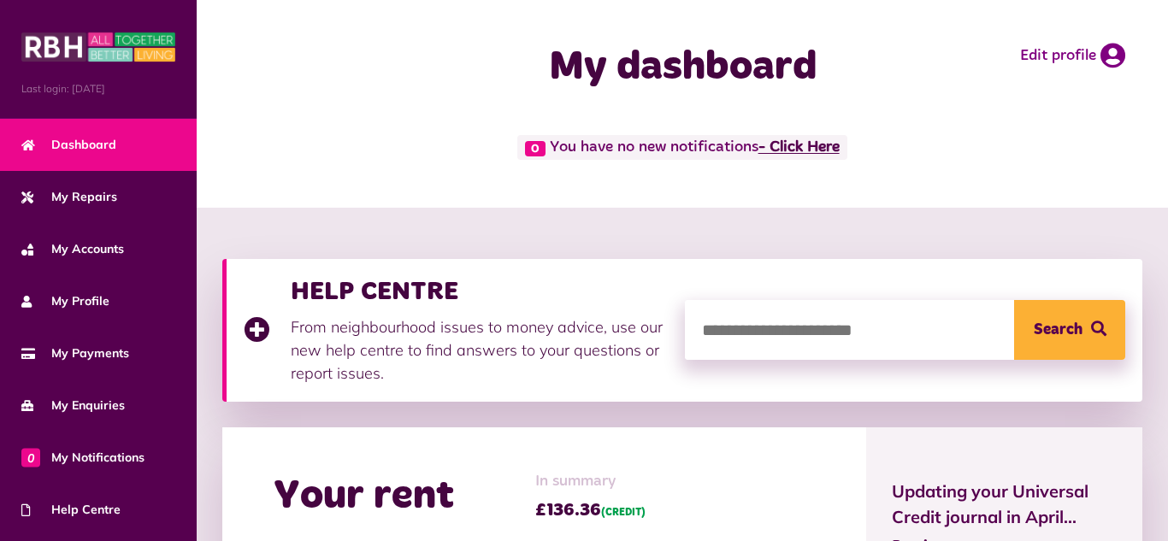
click at [819, 145] on link "- Click Here" at bounding box center [799, 147] width 81 height 15
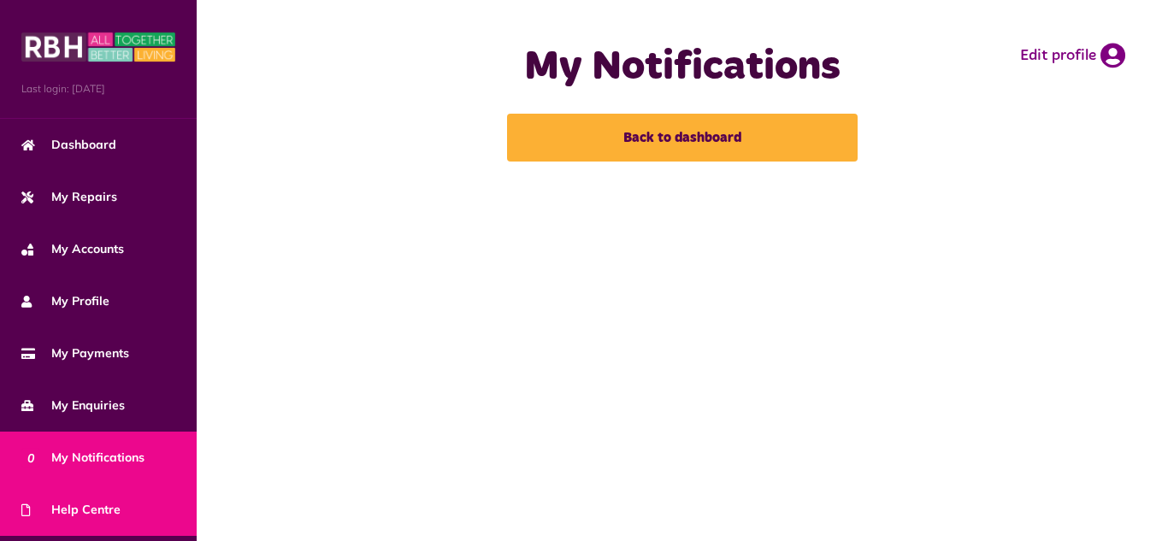
click at [78, 506] on span "Help Centre" at bounding box center [70, 510] width 99 height 18
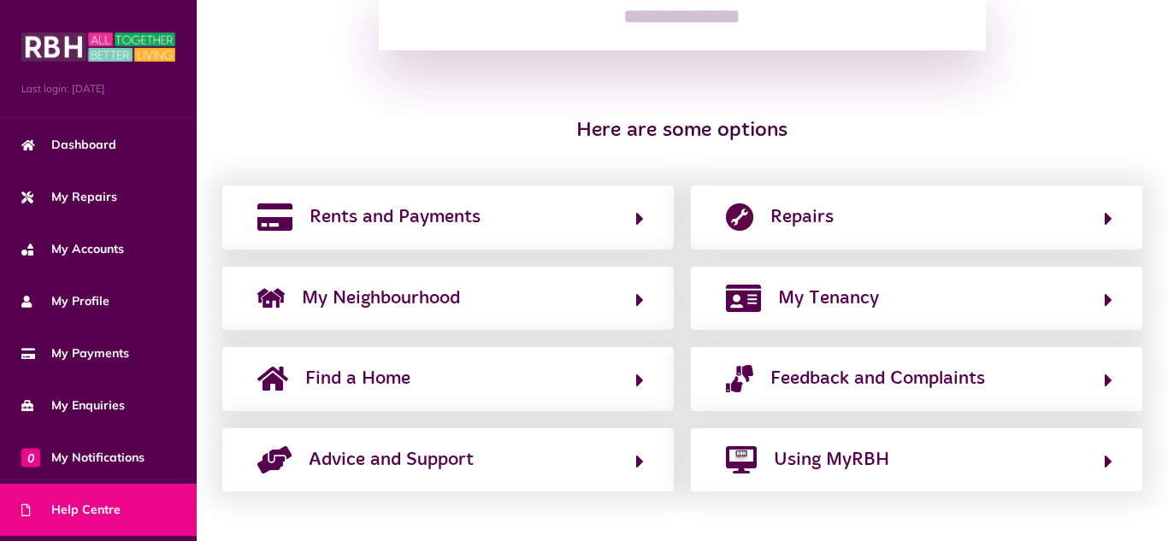
scroll to position [297, 0]
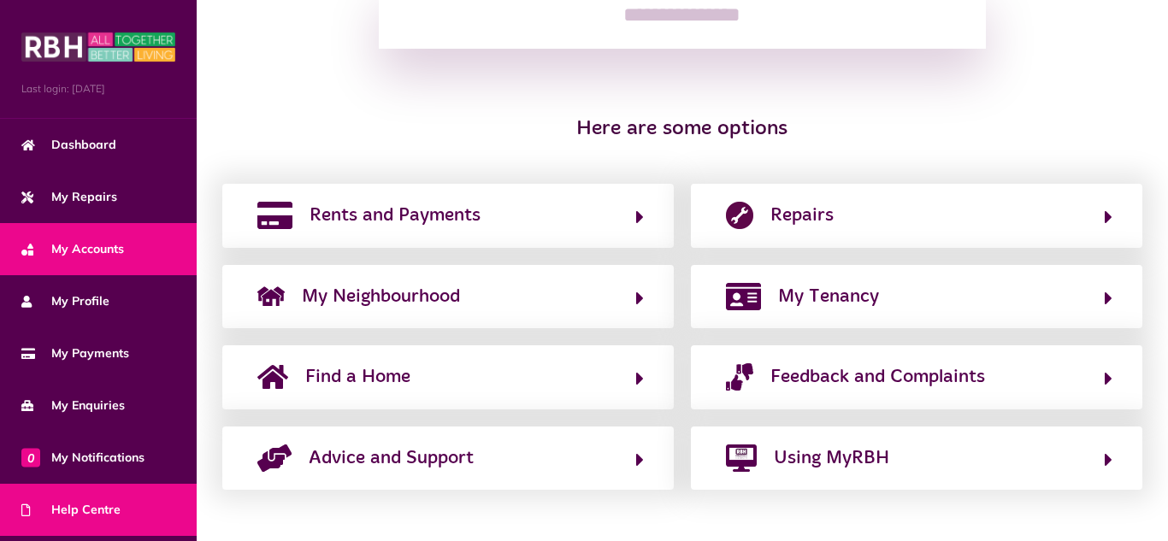
click at [95, 249] on span "My Accounts" at bounding box center [72, 249] width 103 height 18
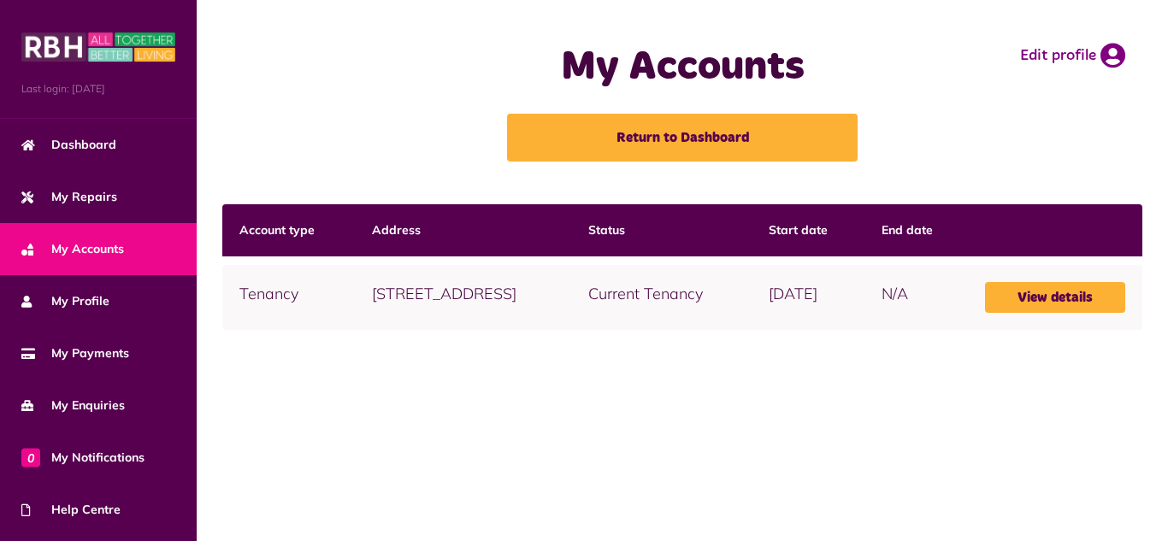
click at [1137, 290] on td "View details" at bounding box center [1055, 297] width 174 height 65
click at [1078, 294] on link "View details" at bounding box center [1055, 297] width 140 height 31
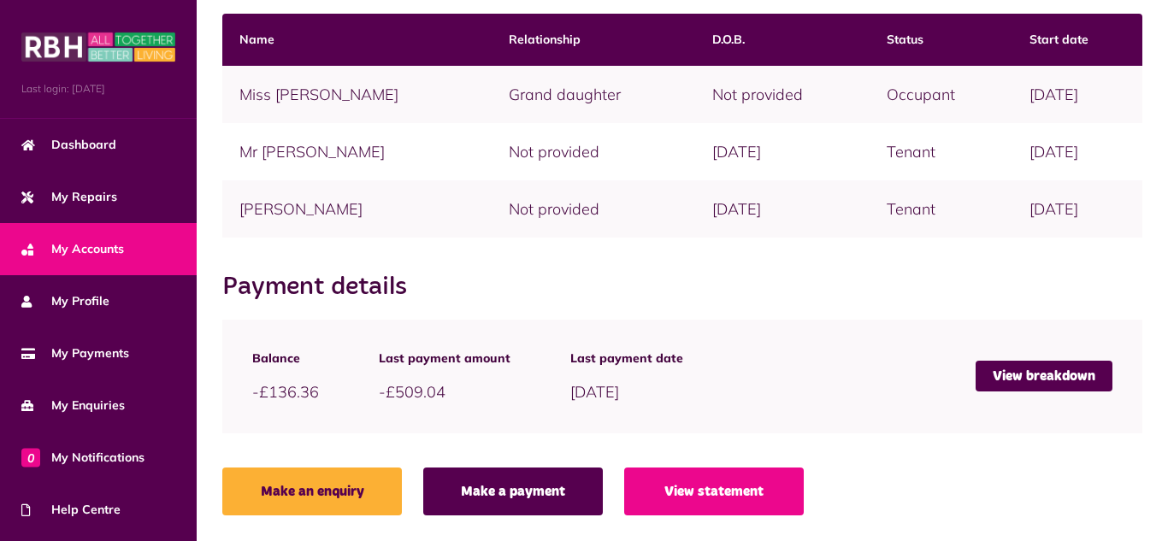
scroll to position [458, 0]
click at [1044, 374] on link "View breakdown" at bounding box center [1044, 376] width 137 height 31
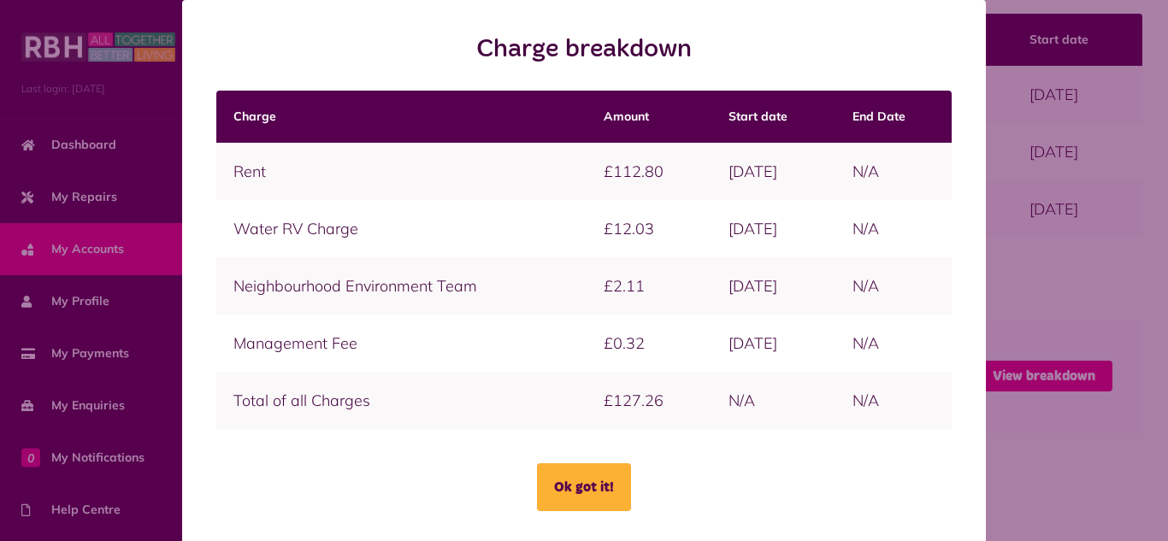
scroll to position [13, 0]
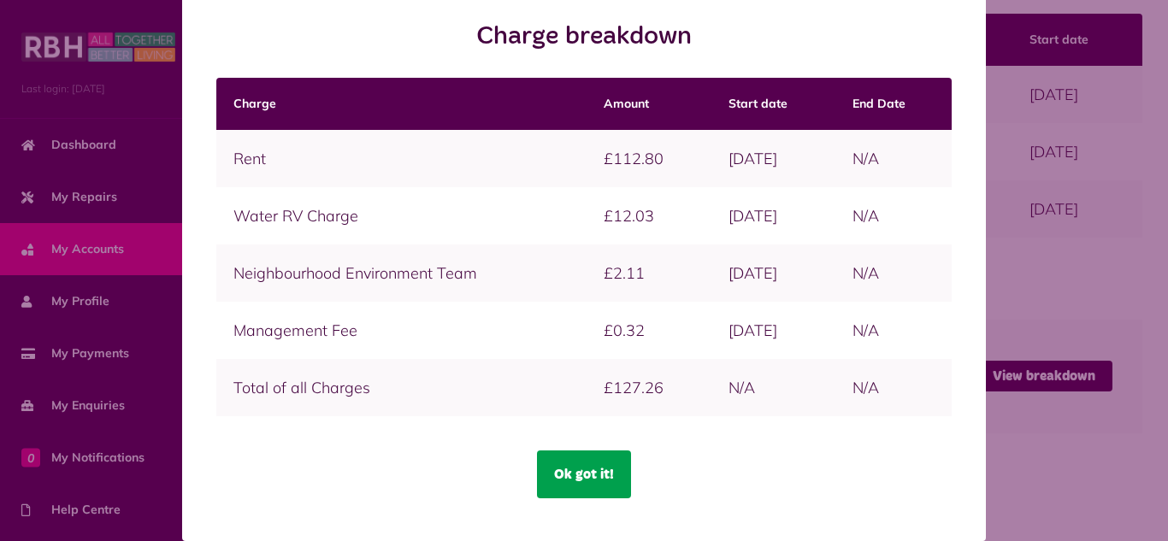
click at [583, 462] on button "Ok got it!" at bounding box center [584, 475] width 94 height 48
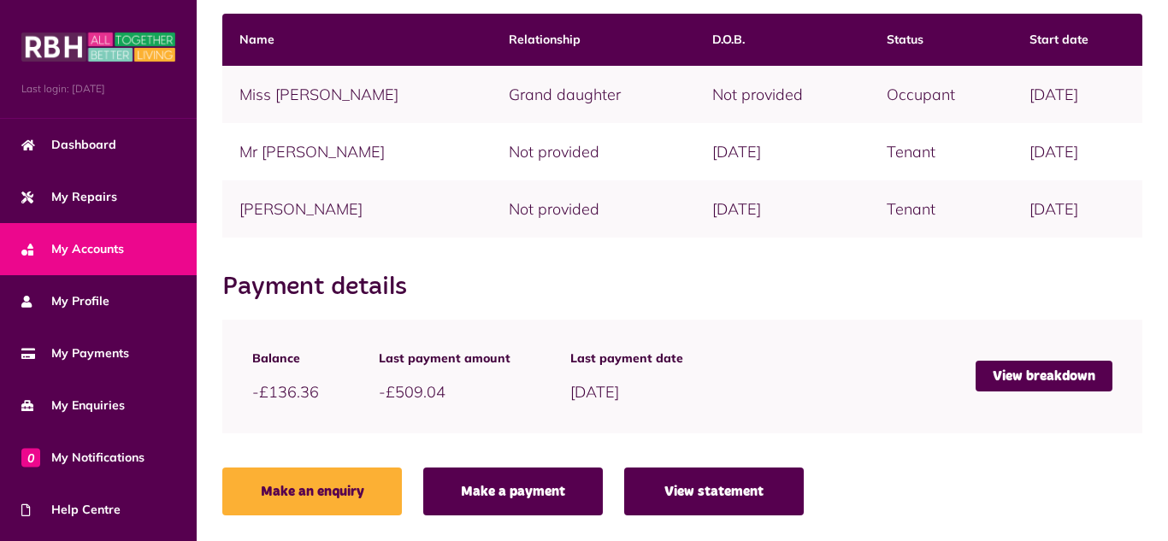
click at [704, 490] on link "View statement" at bounding box center [714, 492] width 180 height 48
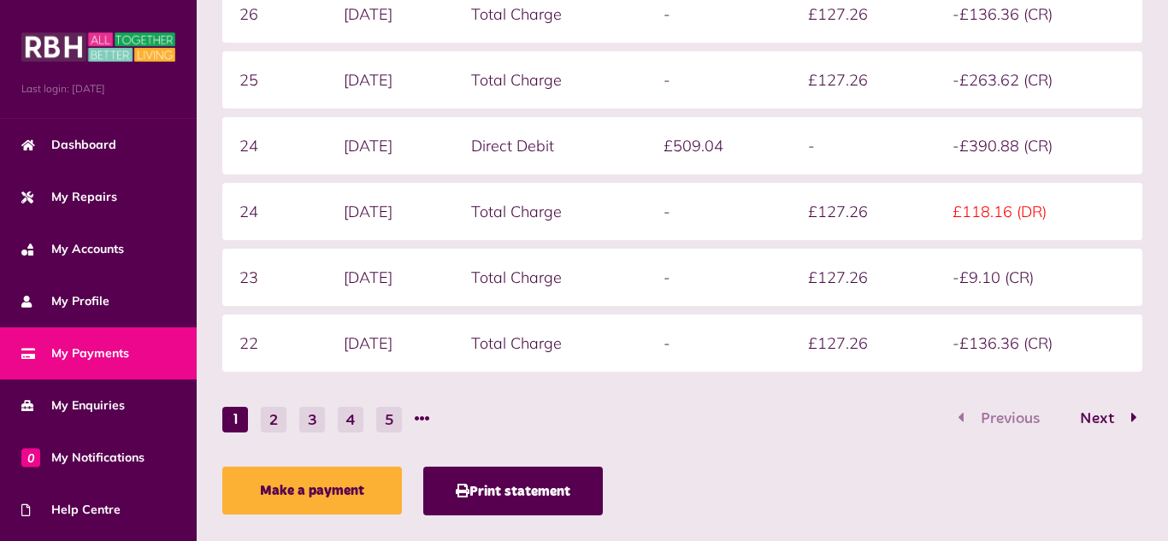
scroll to position [458, 0]
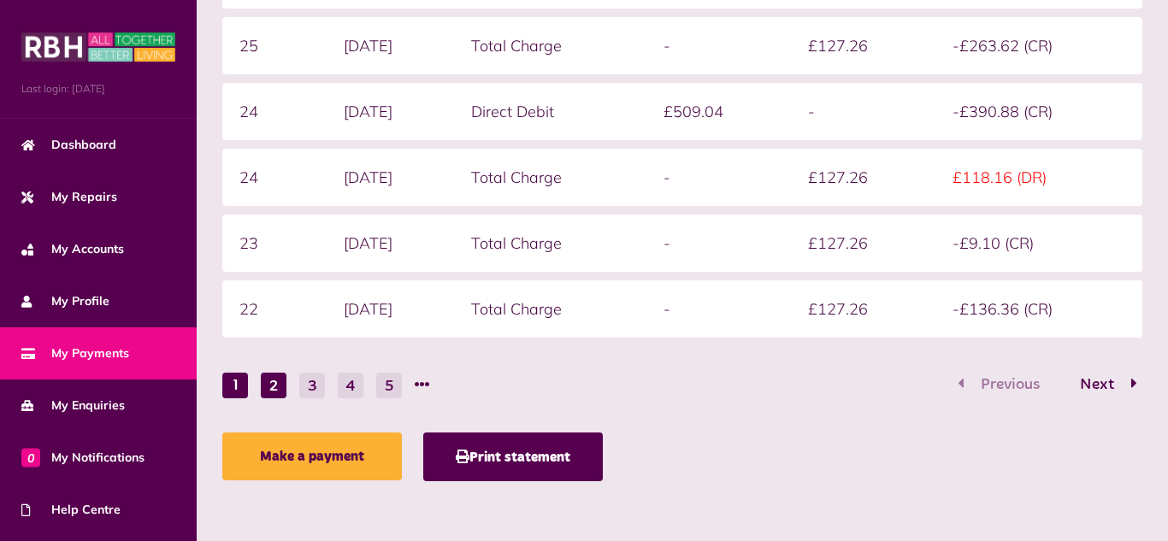
click at [274, 386] on button "2" at bounding box center [274, 386] width 26 height 26
click at [316, 379] on button "3" at bounding box center [312, 386] width 26 height 26
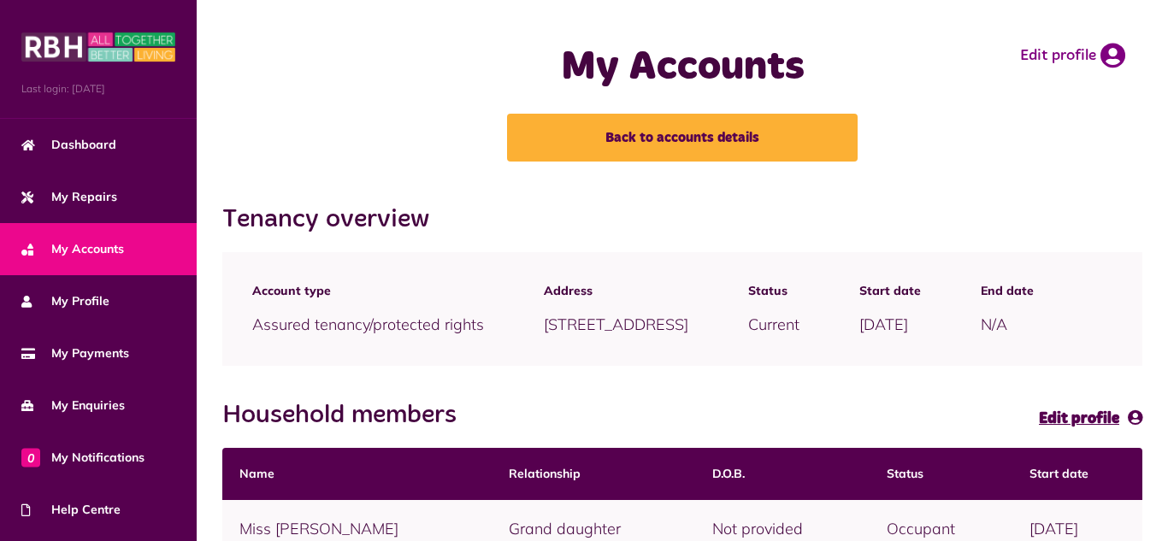
scroll to position [458, 0]
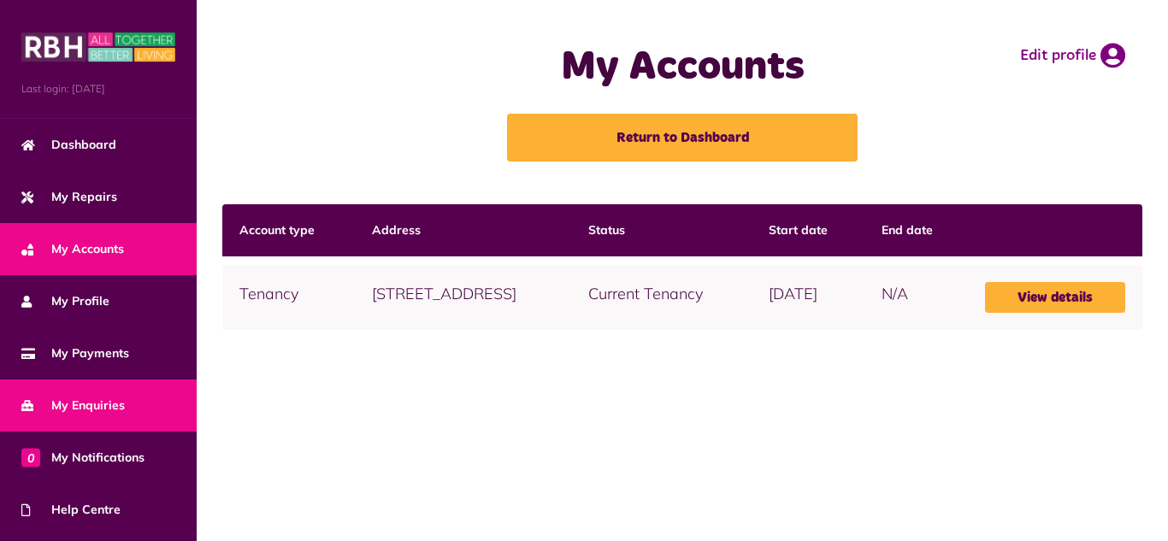
click at [93, 405] on span "My Enquiries" at bounding box center [73, 406] width 104 height 18
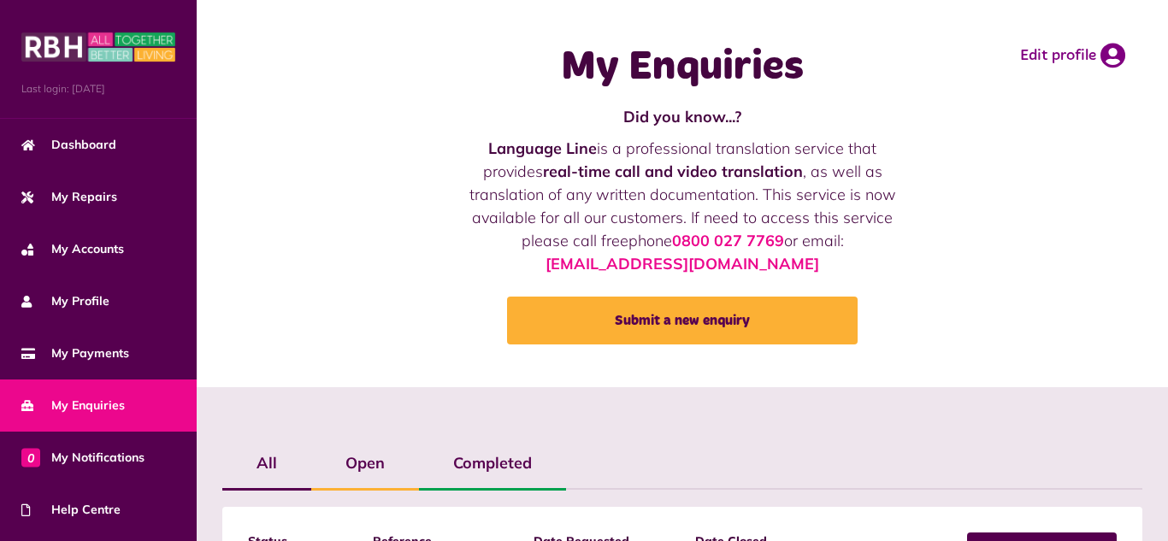
click at [266, 461] on label "All" at bounding box center [266, 464] width 89 height 50
click at [663, 375] on div "My Enquiries Did you know...? Language Line is a professional translation servi…" at bounding box center [683, 193] width 972 height 387
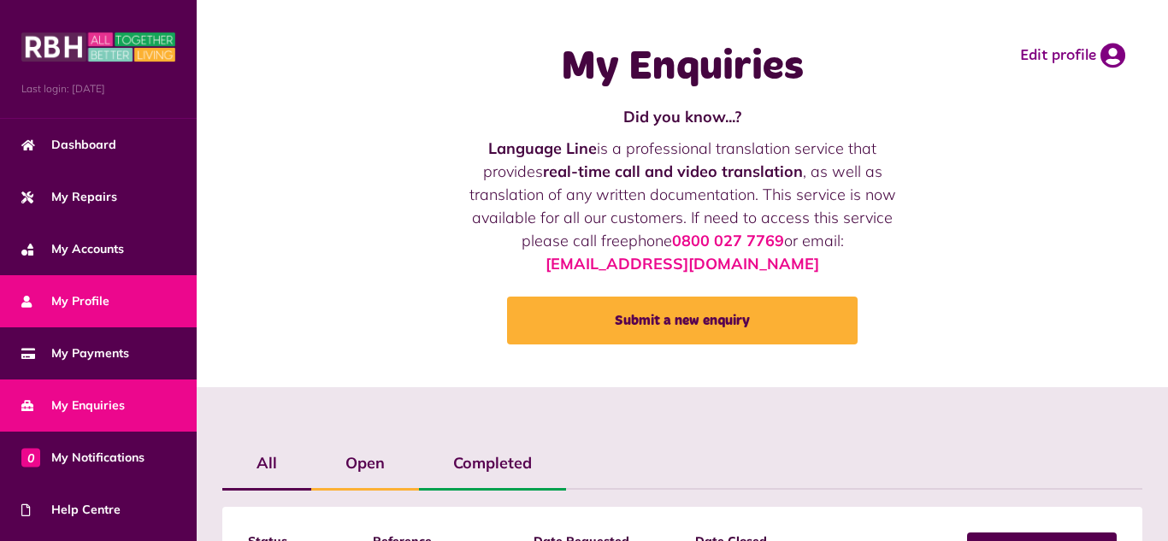
click at [86, 299] on span "My Profile" at bounding box center [65, 302] width 88 height 18
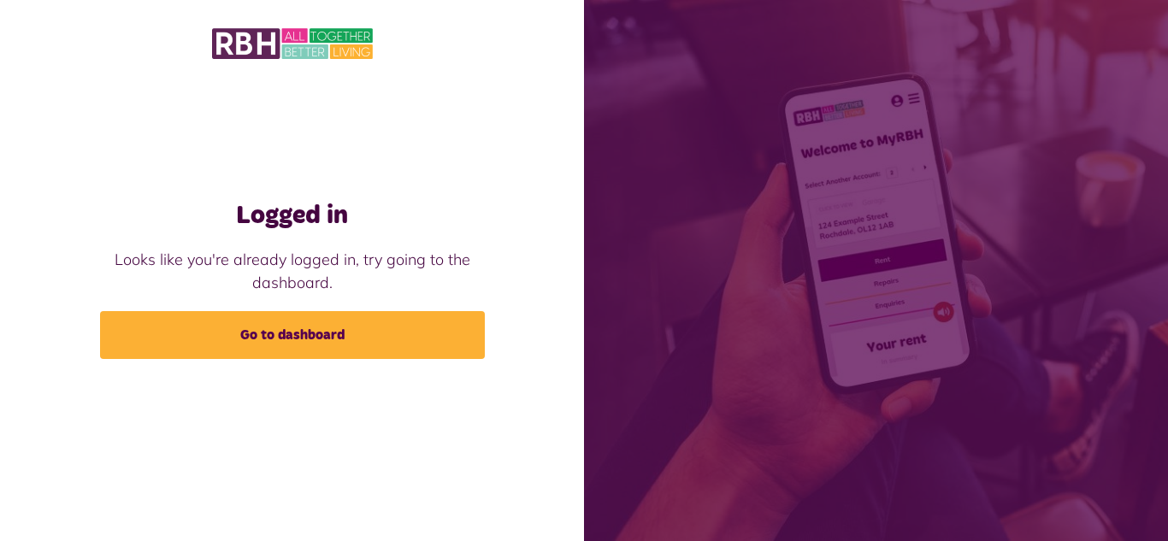
click at [250, 42] on img at bounding box center [292, 44] width 161 height 36
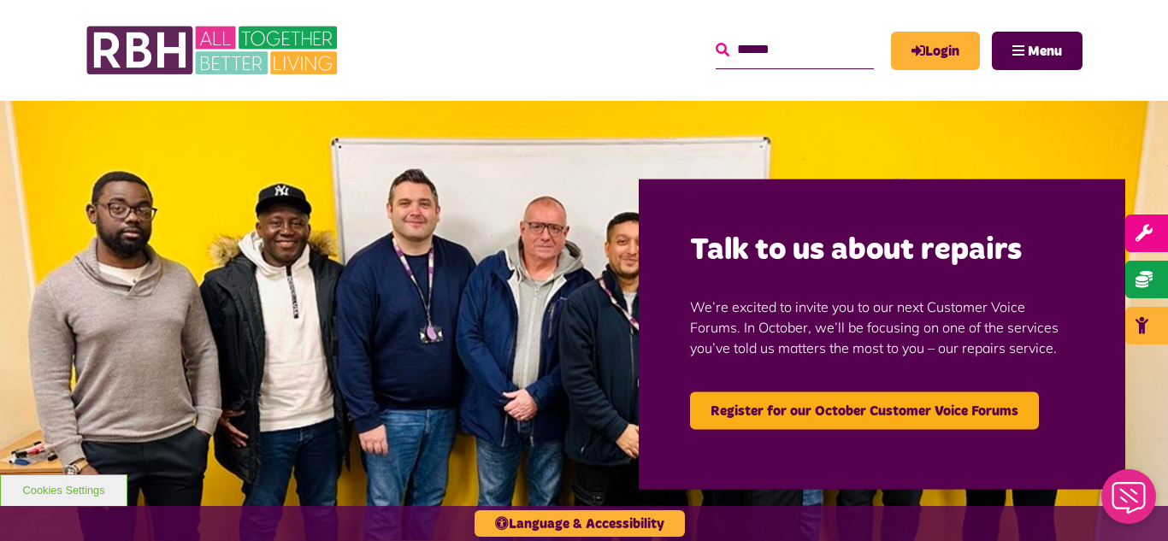
click at [716, 53] on icon "submit" at bounding box center [723, 50] width 14 height 14
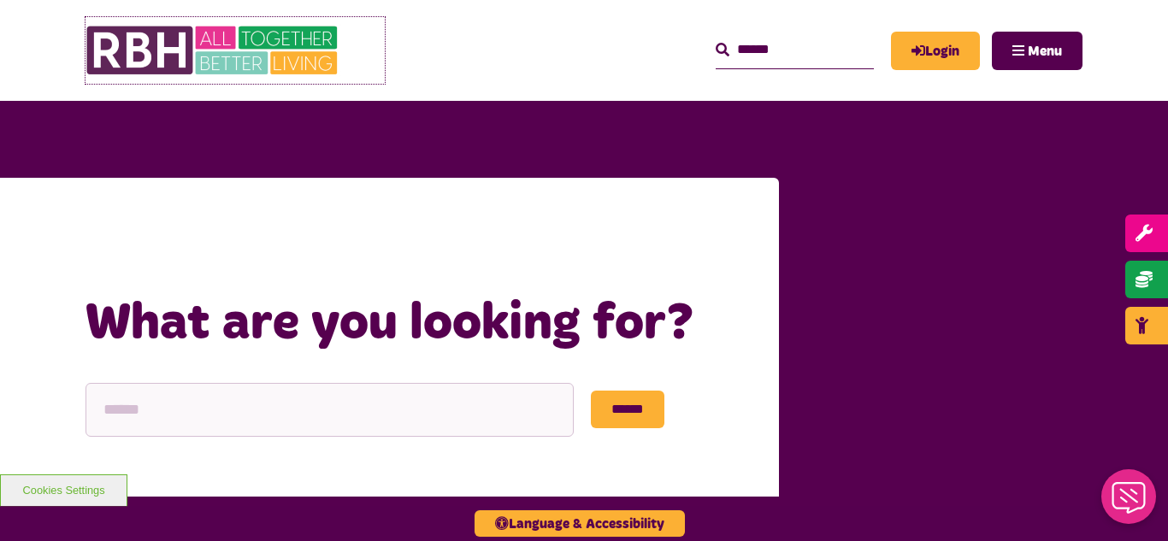
click at [215, 33] on img at bounding box center [214, 50] width 257 height 67
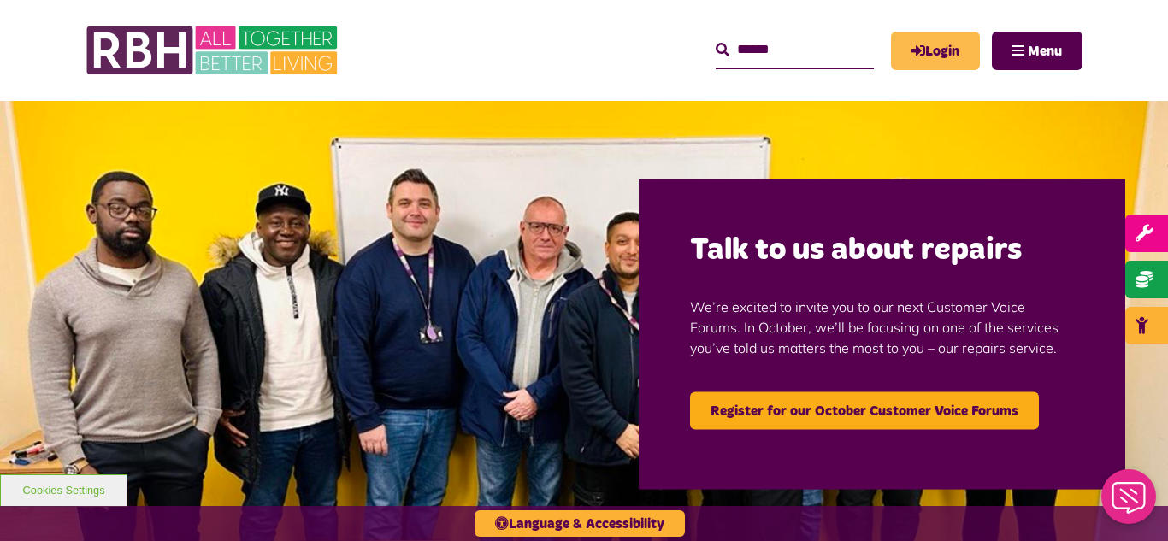
click at [942, 46] on link "Login" at bounding box center [935, 51] width 89 height 38
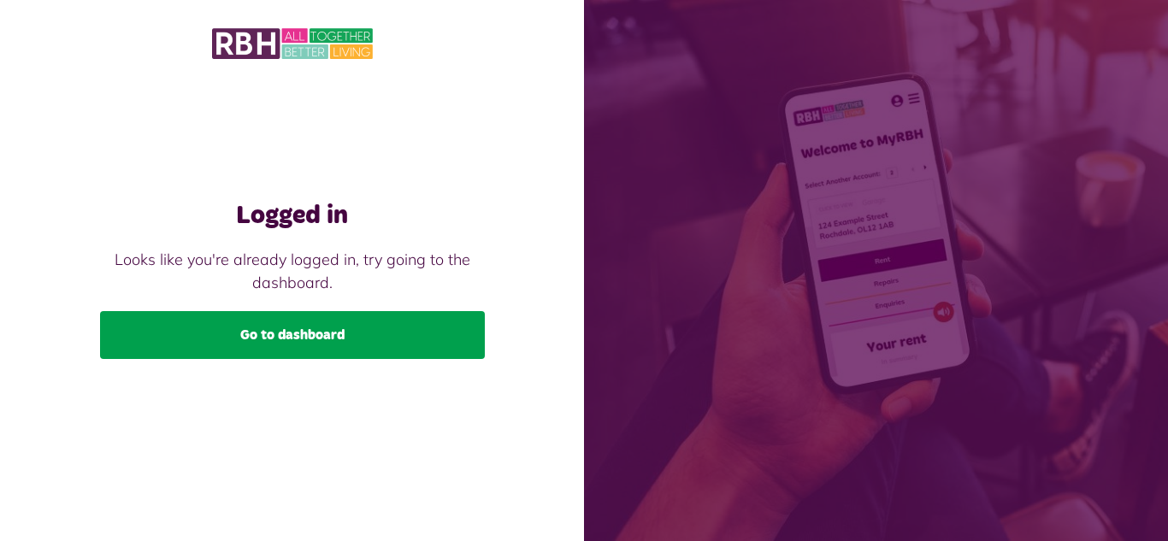
click at [309, 331] on link "Go to dashboard" at bounding box center [292, 335] width 385 height 48
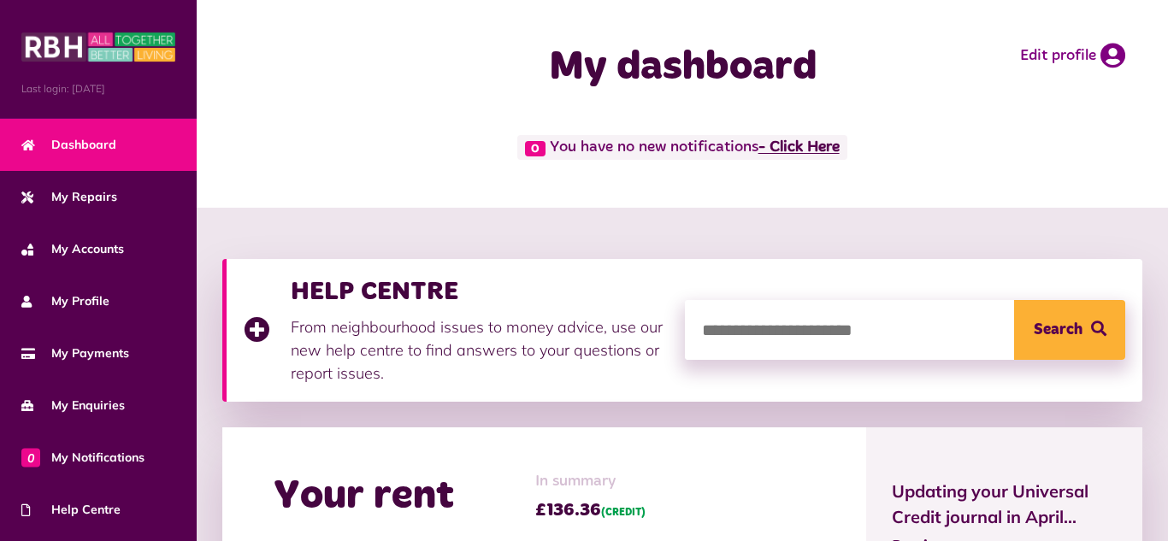
click at [813, 140] on link "- Click Here" at bounding box center [799, 147] width 81 height 15
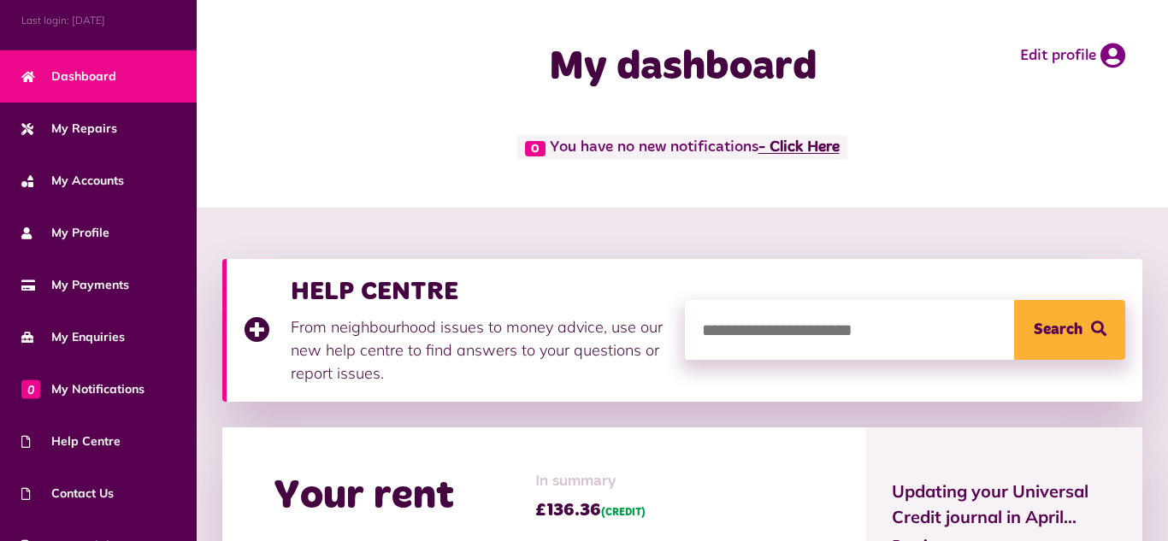
scroll to position [103, 0]
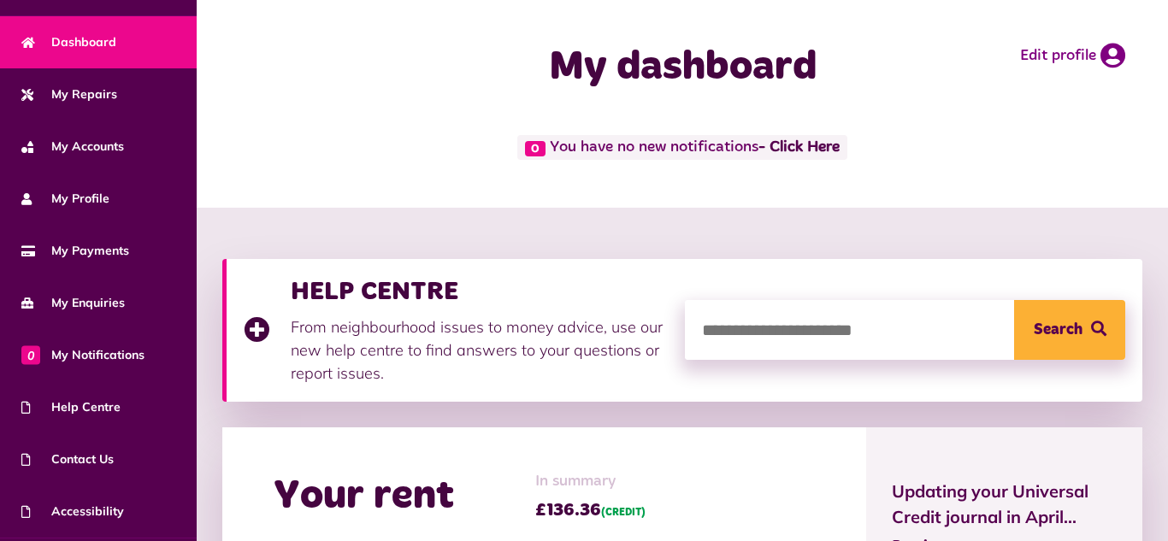
click at [901, 147] on div "0 You have no new notifications - Click Here" at bounding box center [682, 147] width 920 height 25
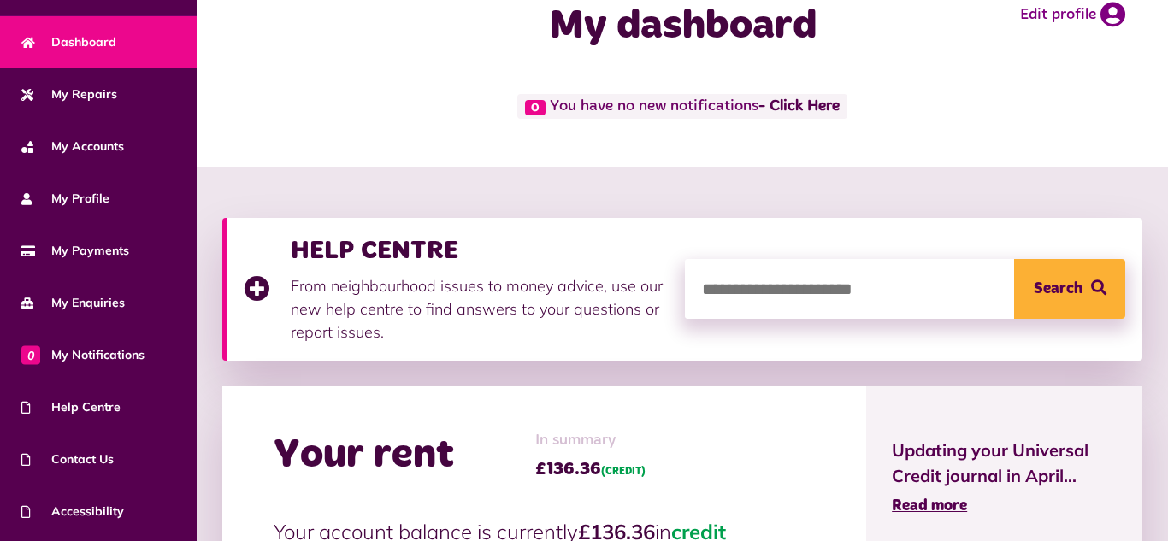
scroll to position [0, 0]
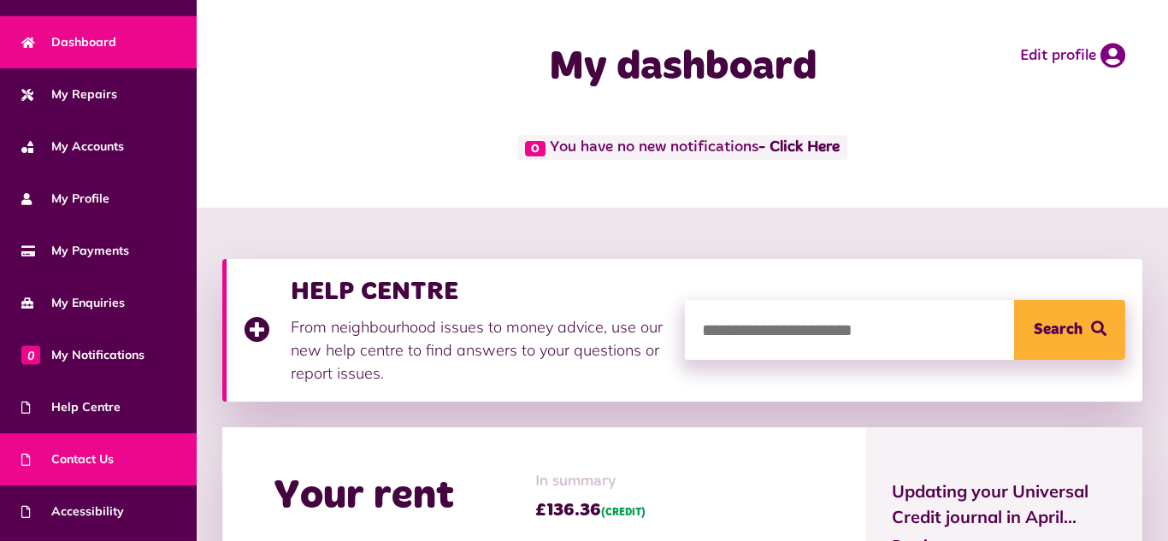
click at [108, 454] on span "Contact Us" at bounding box center [67, 460] width 92 height 18
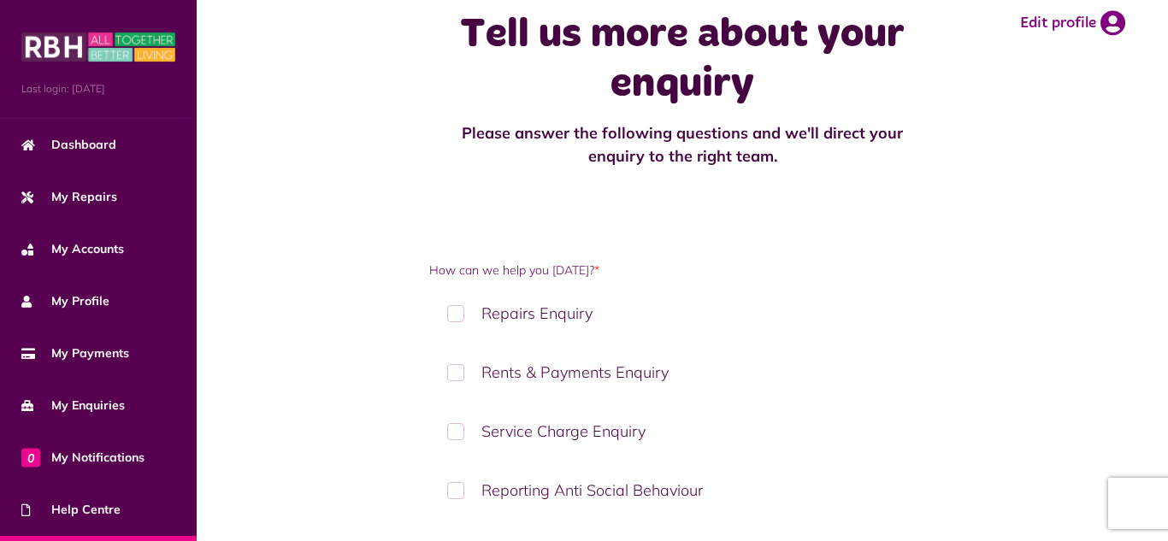
scroll to position [34, 0]
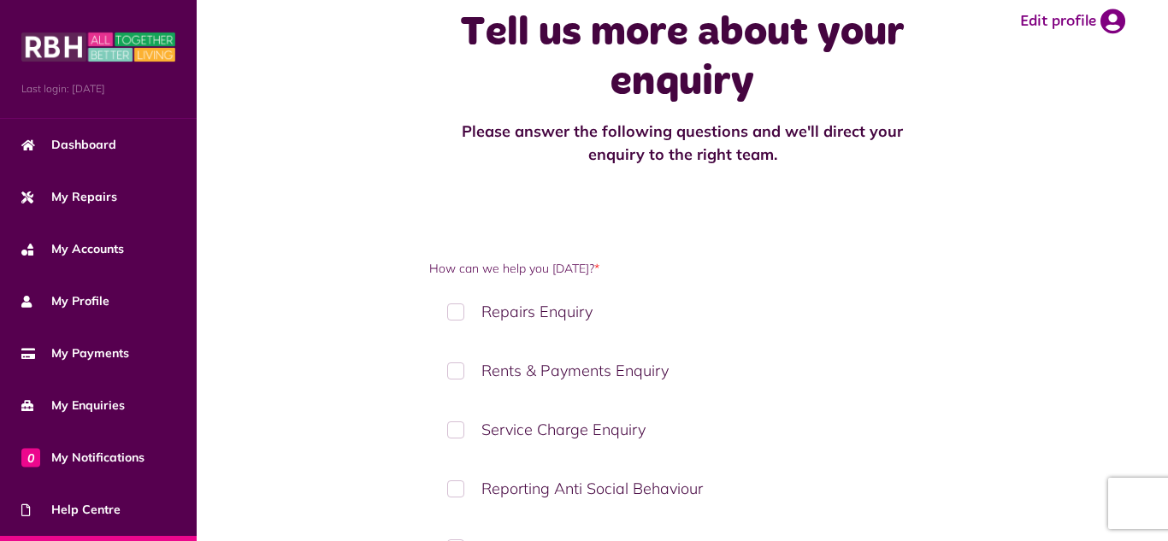
click at [456, 311] on label "Repairs Enquiry" at bounding box center [682, 312] width 506 height 50
click at [539, 308] on label "Repairs Enquiry" at bounding box center [682, 312] width 506 height 50
click at [456, 315] on label "Repairs Enquiry" at bounding box center [682, 312] width 506 height 50
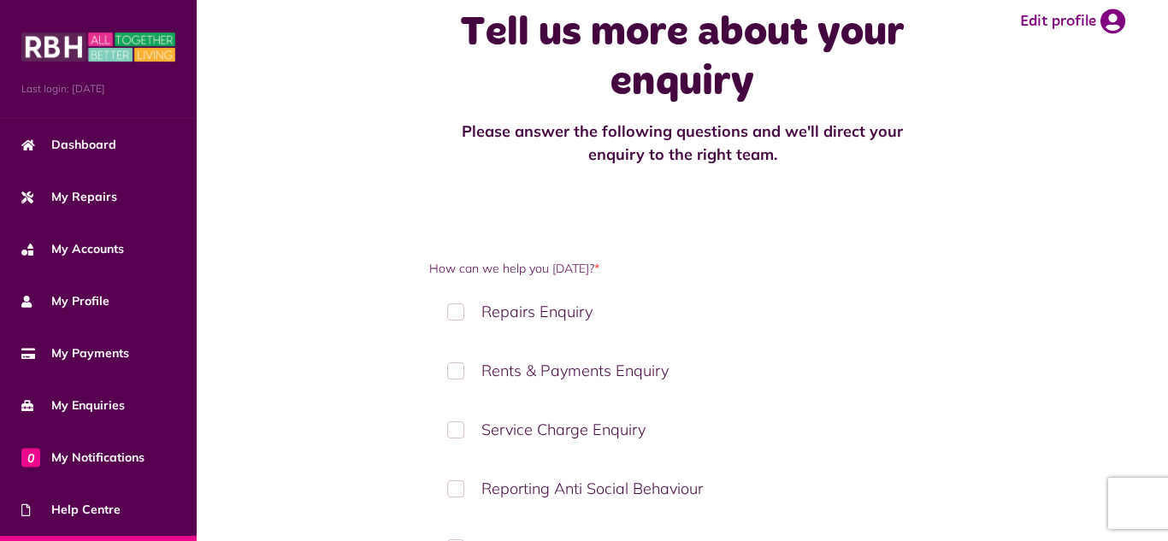
click at [457, 315] on label "Repairs Enquiry" at bounding box center [682, 312] width 506 height 50
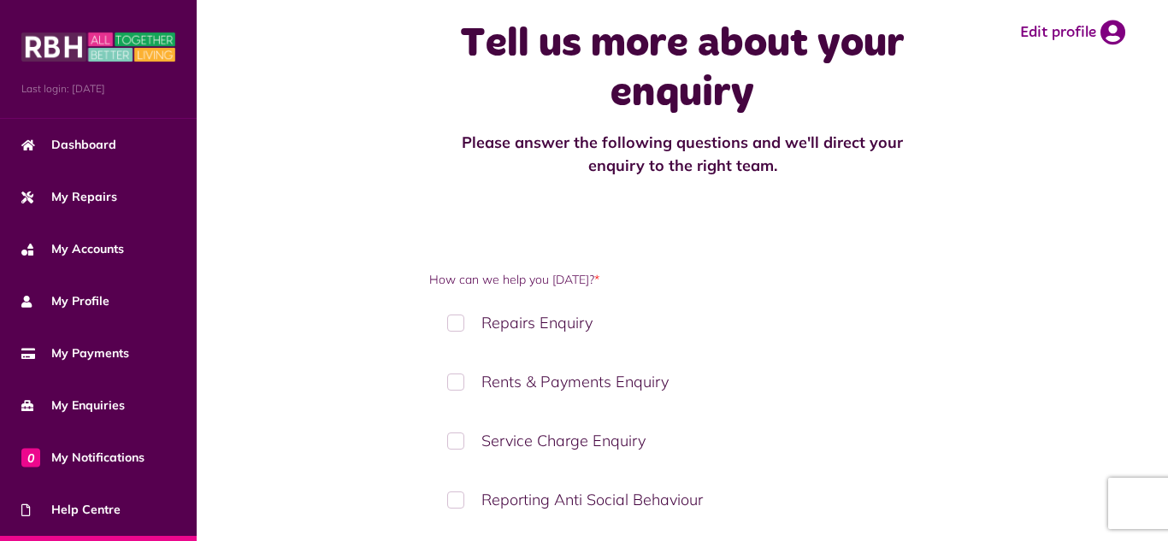
scroll to position [0, 0]
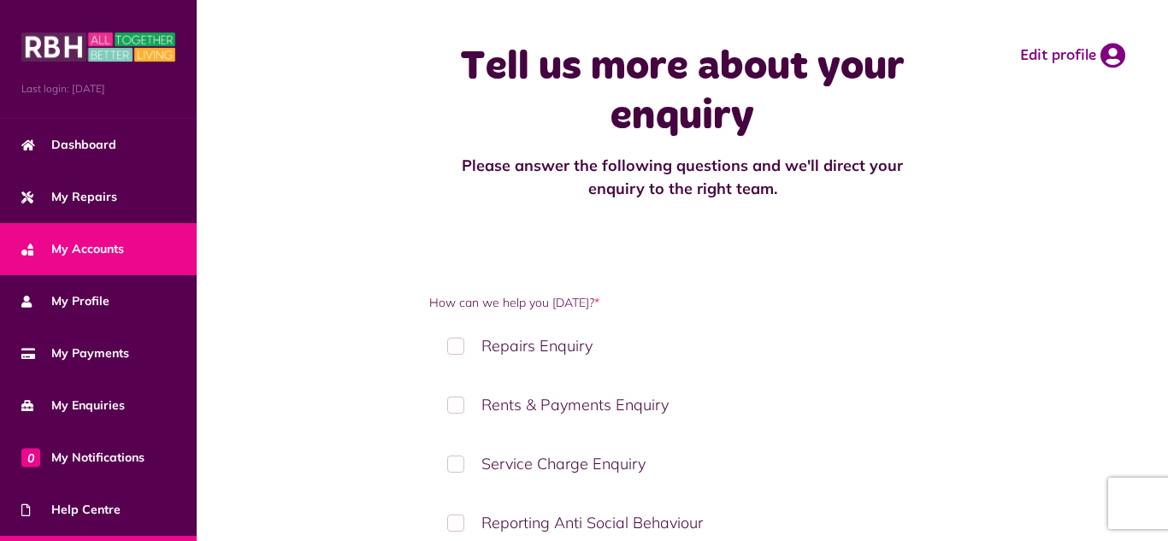
click at [112, 244] on span "My Accounts" at bounding box center [72, 249] width 103 height 18
